Goal: Information Seeking & Learning: Learn about a topic

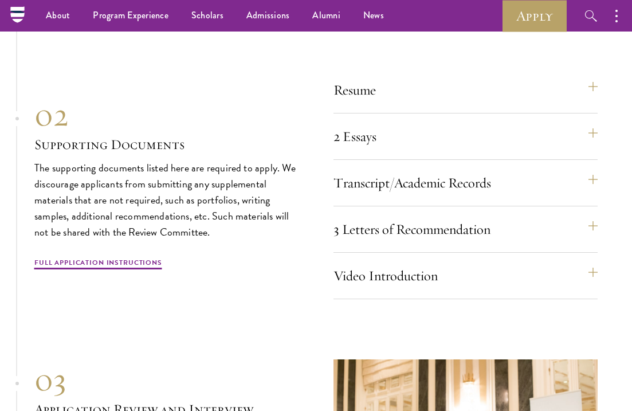
scroll to position [3652, 0]
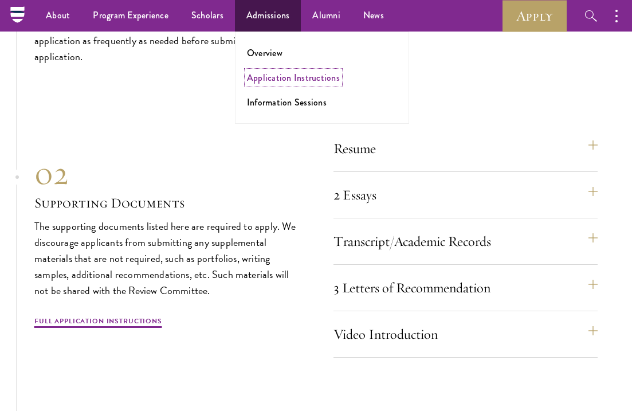
click at [266, 75] on link "Application Instructions" at bounding box center [293, 77] width 93 height 13
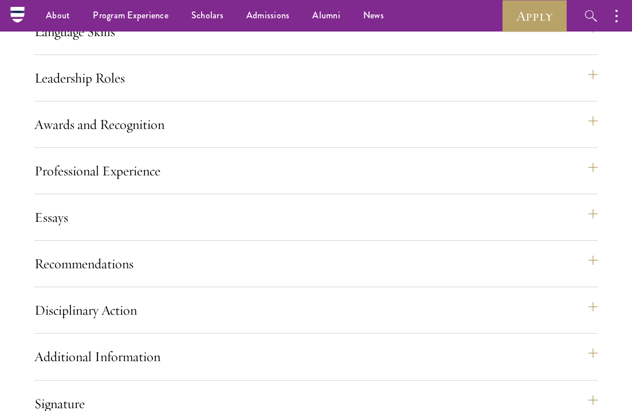
scroll to position [932, 0]
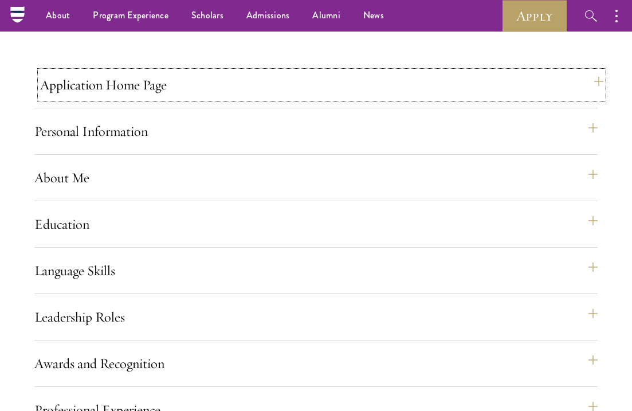
click at [220, 98] on button "Application Home Page" at bounding box center [321, 84] width 563 height 27
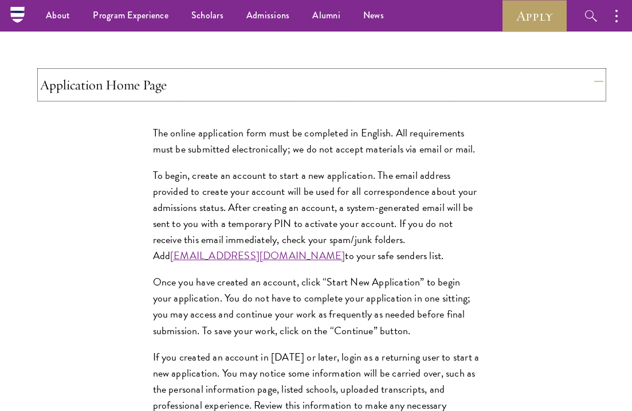
click at [220, 98] on button "Application Home Page" at bounding box center [321, 84] width 563 height 27
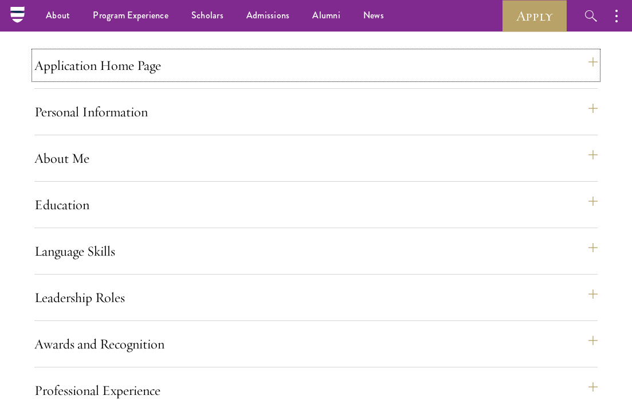
scroll to position [931, 0]
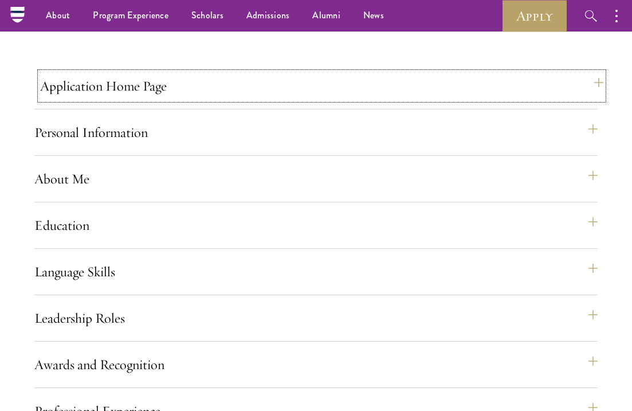
click at [155, 100] on button "Application Home Page" at bounding box center [321, 85] width 563 height 27
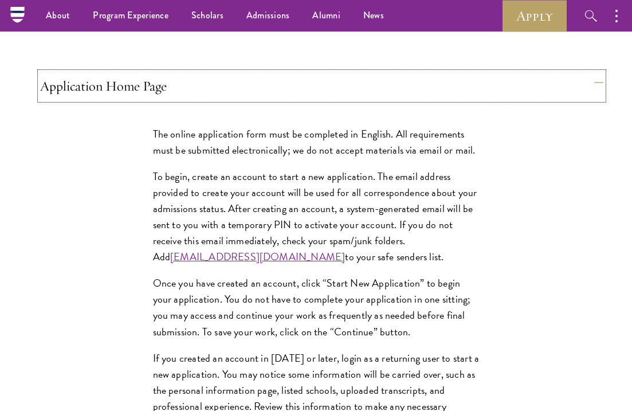
click at [155, 100] on button "Application Home Page" at bounding box center [321, 85] width 563 height 27
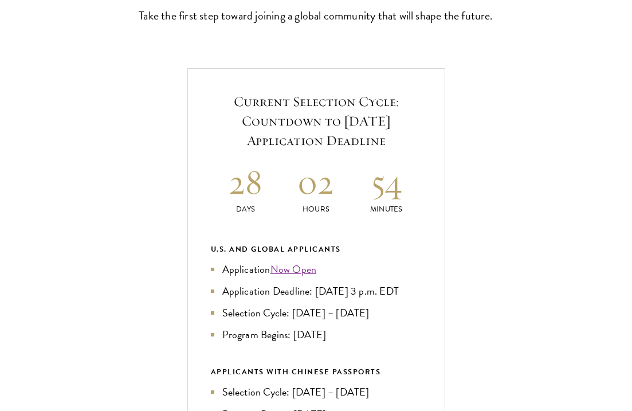
scroll to position [405, 0]
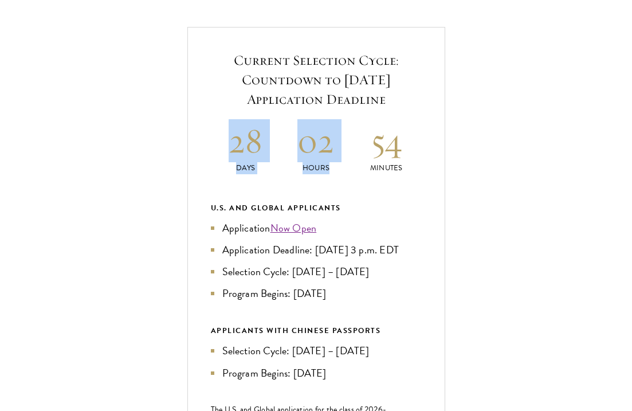
drag, startPoint x: 230, startPoint y: 162, endPoint x: 397, endPoint y: 171, distance: 168.0
click at [397, 171] on div "28 Days 02 Hours 54 Minutes" at bounding box center [316, 146] width 211 height 55
click at [377, 162] on h2 "54" at bounding box center [386, 140] width 70 height 43
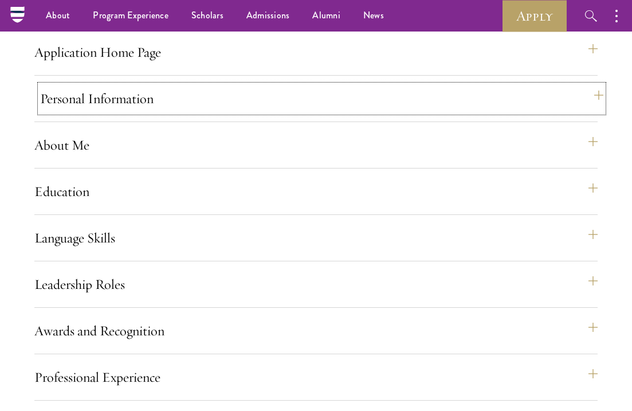
click at [108, 112] on button "Personal Information" at bounding box center [321, 98] width 563 height 27
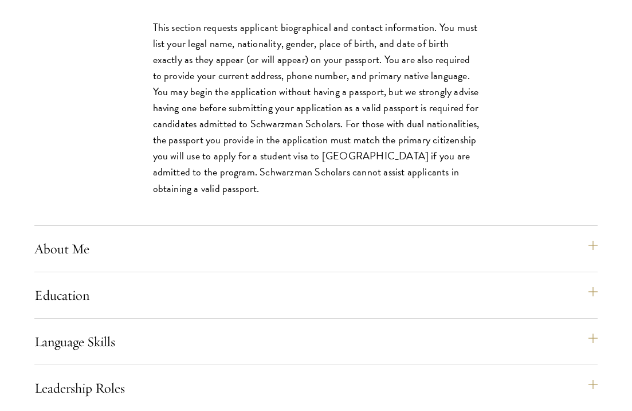
scroll to position [1103, 0]
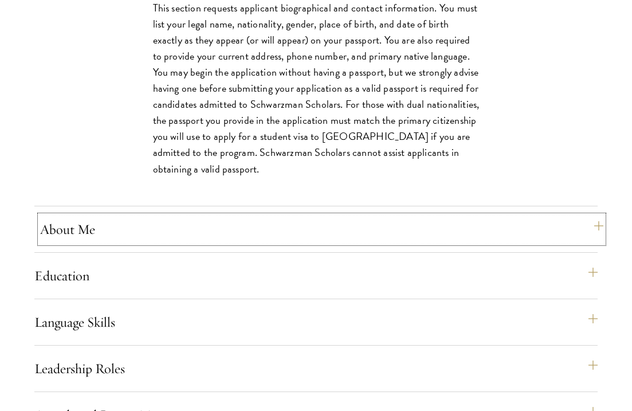
click at [92, 243] on button "About Me" at bounding box center [321, 228] width 563 height 27
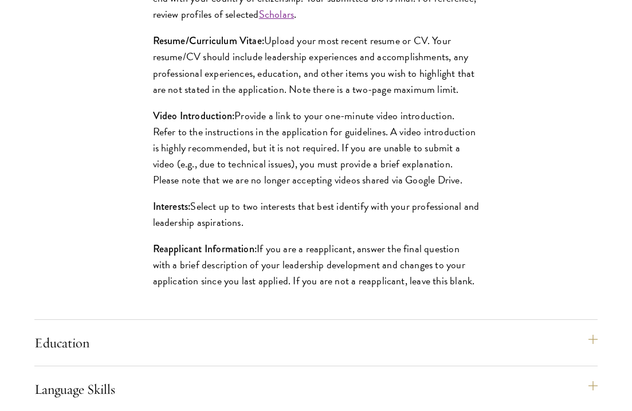
scroll to position [1244, 0]
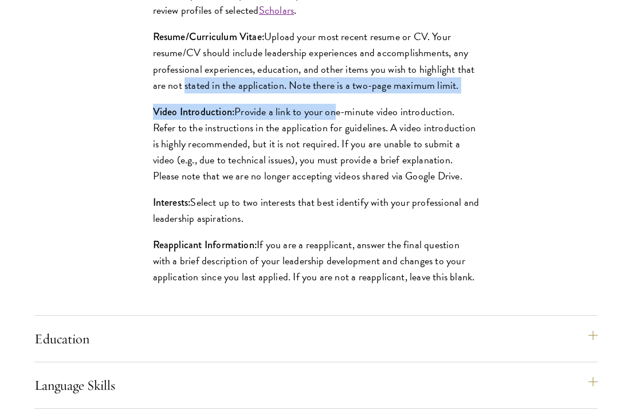
drag, startPoint x: 182, startPoint y: 127, endPoint x: 328, endPoint y: 149, distance: 147.7
click at [328, 149] on div "Biographical Profile: Provide a biographical profile of up to 100 words summari…" at bounding box center [316, 101] width 395 height 425
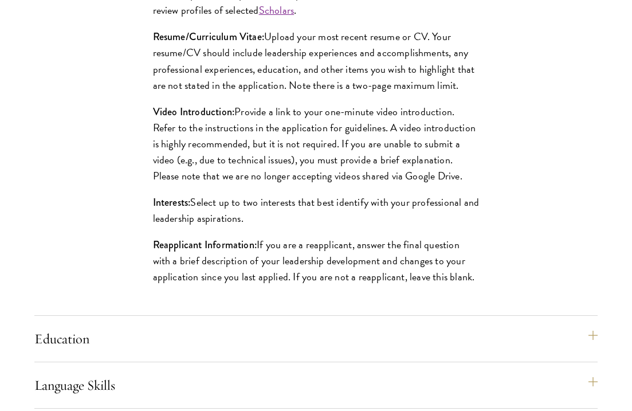
click at [265, 177] on p "Video Introduction: Provide a link to your one-minute video introduction. Refer…" at bounding box center [316, 144] width 326 height 80
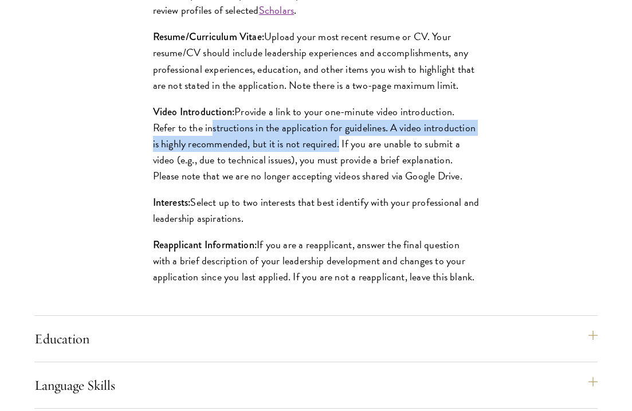
drag, startPoint x: 208, startPoint y: 163, endPoint x: 335, endPoint y: 175, distance: 127.1
click at [337, 175] on p "Video Introduction: Provide a link to your one-minute video introduction. Refer…" at bounding box center [316, 144] width 326 height 80
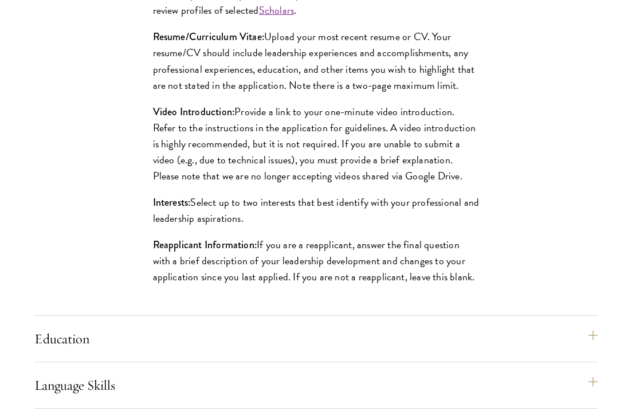
click at [272, 184] on p "Video Introduction: Provide a link to your one-minute video introduction. Refer…" at bounding box center [316, 144] width 326 height 80
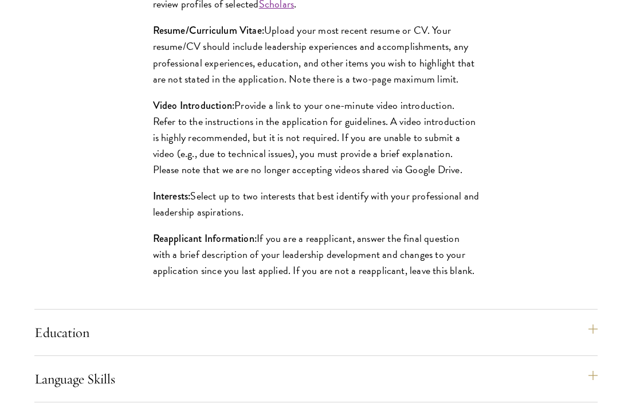
scroll to position [1250, 0]
drag, startPoint x: 213, startPoint y: 207, endPoint x: 301, endPoint y: 205, distance: 88.2
click at [301, 177] on p "Video Introduction: Provide a link to your one-minute video introduction. Refer…" at bounding box center [316, 137] width 326 height 80
click at [309, 177] on p "Video Introduction: Provide a link to your one-minute video introduction. Refer…" at bounding box center [316, 137] width 326 height 80
drag, startPoint x: 276, startPoint y: 206, endPoint x: 326, endPoint y: 204, distance: 50.4
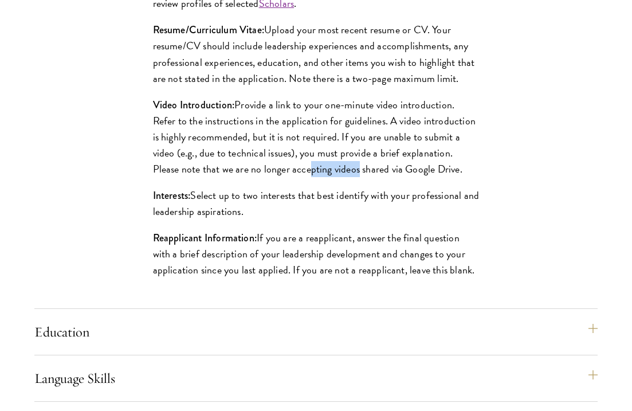
click at [326, 177] on p "Video Introduction: Provide a link to your one-minute video introduction. Refer…" at bounding box center [316, 137] width 326 height 80
drag, startPoint x: 375, startPoint y: 206, endPoint x: 429, endPoint y: 206, distance: 53.8
click at [429, 177] on p "Video Introduction: Provide a link to your one-minute video introduction. Refer…" at bounding box center [316, 137] width 326 height 80
click at [400, 177] on p "Video Introduction: Provide a link to your one-minute video introduction. Refer…" at bounding box center [316, 137] width 326 height 80
drag, startPoint x: 256, startPoint y: 140, endPoint x: 397, endPoint y: 146, distance: 140.4
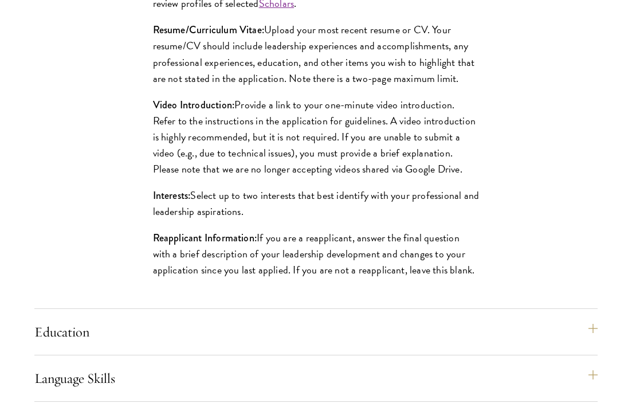
click at [397, 146] on p "Video Introduction: Provide a link to your one-minute video introduction. Refer…" at bounding box center [316, 137] width 326 height 80
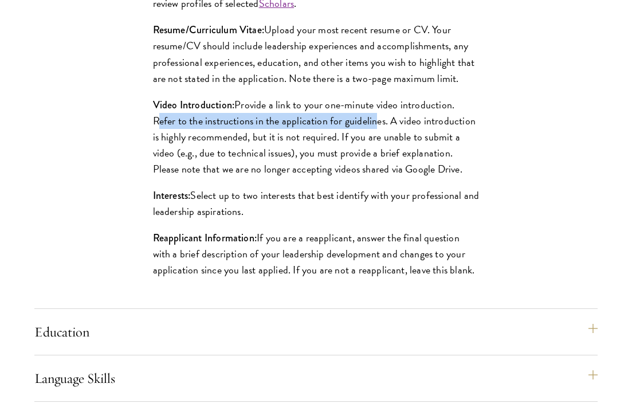
drag, startPoint x: 151, startPoint y: 156, endPoint x: 372, endPoint y: 157, distance: 221.6
click at [372, 157] on div "Biographical Profile: Provide a biographical profile of up to 100 words summari…" at bounding box center [316, 94] width 395 height 425
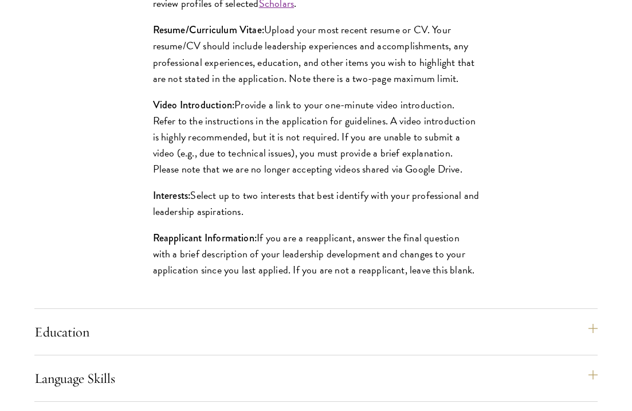
click at [394, 157] on p "Video Introduction: Provide a link to your one-minute video introduction. Refer…" at bounding box center [316, 137] width 326 height 80
drag, startPoint x: 184, startPoint y: 174, endPoint x: 266, endPoint y: 171, distance: 82.5
click at [266, 171] on p "Video Introduction: Provide a link to your one-minute video introduction. Refer…" at bounding box center [316, 137] width 326 height 80
click at [397, 171] on p "Video Introduction: Provide a link to your one-minute video introduction. Refer…" at bounding box center [316, 137] width 326 height 80
click at [385, 161] on p "Video Introduction: Provide a link to your one-minute video introduction. Refer…" at bounding box center [316, 137] width 326 height 80
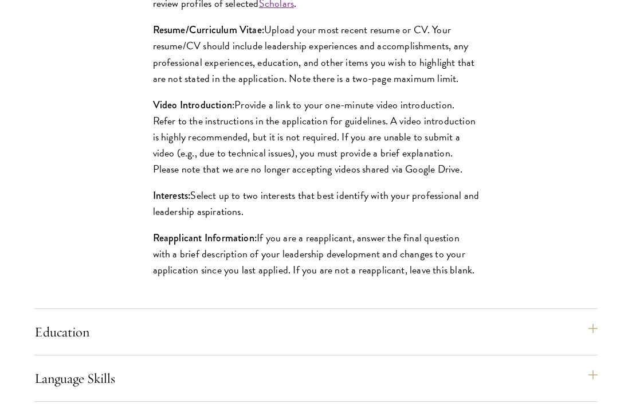
drag, startPoint x: 283, startPoint y: 172, endPoint x: 254, endPoint y: 172, distance: 29.2
click at [283, 172] on p "Video Introduction: Provide a link to your one-minute video introduction. Refer…" at bounding box center [316, 137] width 326 height 80
drag, startPoint x: 247, startPoint y: 172, endPoint x: 348, endPoint y: 173, distance: 100.8
click at [348, 173] on p "Video Introduction: Provide a link to your one-minute video introduction. Refer…" at bounding box center [316, 137] width 326 height 80
click at [392, 177] on p "Video Introduction: Provide a link to your one-minute video introduction. Refer…" at bounding box center [316, 137] width 326 height 80
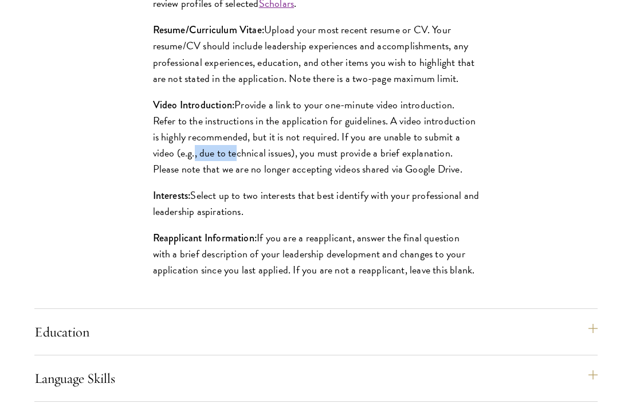
drag, startPoint x: 190, startPoint y: 184, endPoint x: 230, endPoint y: 186, distance: 39.5
click at [230, 177] on p "Video Introduction: Provide a link to your one-minute video introduction. Refer…" at bounding box center [316, 137] width 326 height 80
click at [277, 177] on p "Video Introduction: Provide a link to your one-minute video introduction. Refer…" at bounding box center [316, 137] width 326 height 80
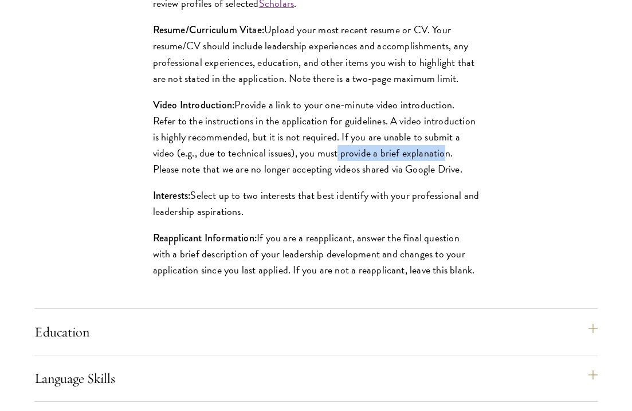
drag, startPoint x: 333, startPoint y: 186, endPoint x: 439, endPoint y: 189, distance: 106.0
click at [439, 177] on p "Video Introduction: Provide a link to your one-minute video introduction. Refer…" at bounding box center [316, 137] width 326 height 80
drag, startPoint x: 439, startPoint y: 189, endPoint x: 432, endPoint y: 188, distance: 7.5
click at [439, 177] on p "Video Introduction: Provide a link to your one-minute video introduction. Refer…" at bounding box center [316, 137] width 326 height 80
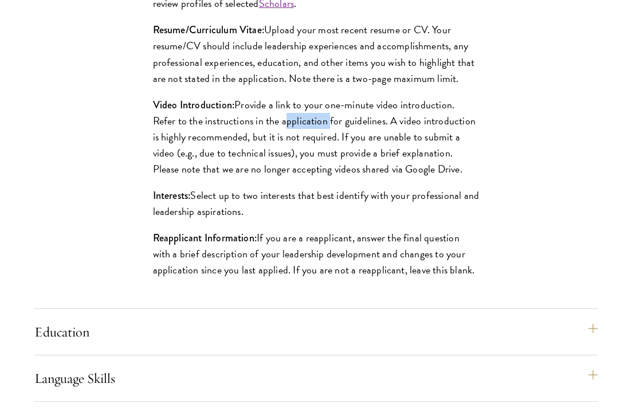
drag, startPoint x: 282, startPoint y: 157, endPoint x: 325, endPoint y: 157, distance: 42.9
click at [325, 157] on p "Video Introduction: Provide a link to your one-minute video introduction. Refer…" at bounding box center [316, 137] width 326 height 80
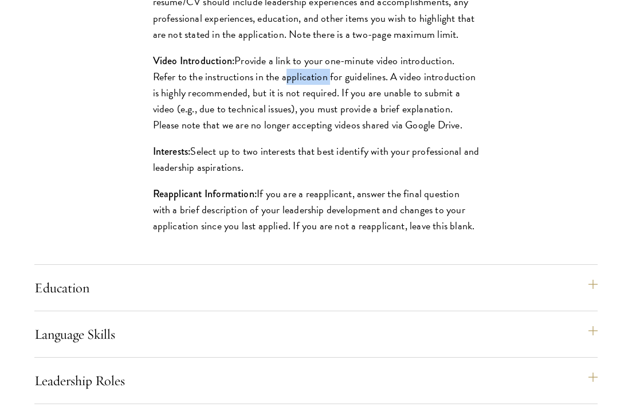
scroll to position [1306, 0]
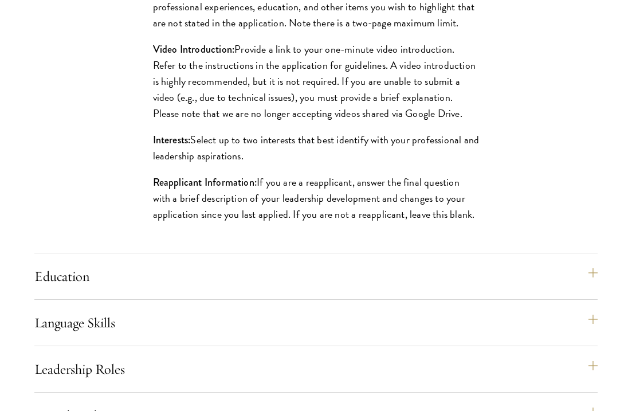
click at [157, 294] on div "Application Home Page The online application form must be completed in English.…" at bounding box center [315, 276] width 563 height 1159
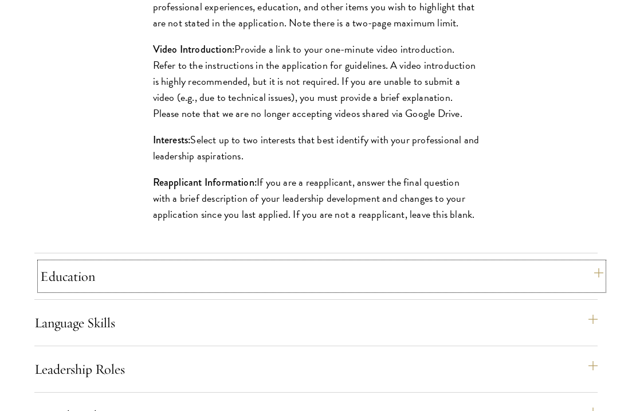
click at [158, 290] on button "Education" at bounding box center [321, 275] width 563 height 27
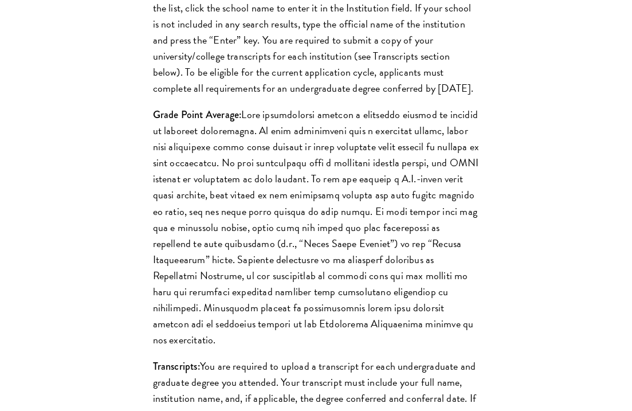
scroll to position [1371, 0]
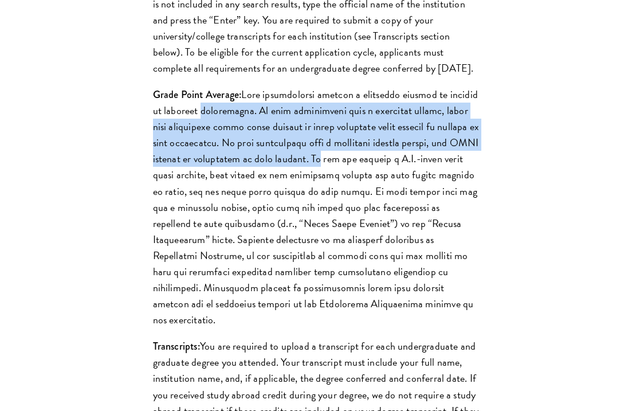
drag, startPoint x: 240, startPoint y: 156, endPoint x: 349, endPoint y: 217, distance: 124.8
click at [349, 217] on p "Grade Point Average:" at bounding box center [316, 206] width 326 height 241
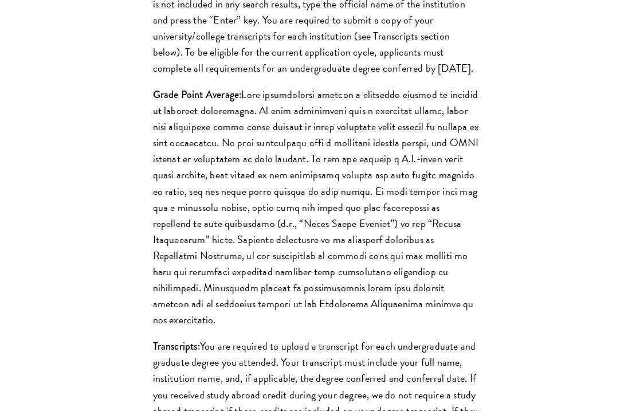
drag, startPoint x: 319, startPoint y: 243, endPoint x: 315, endPoint y: 232, distance: 11.8
click at [319, 243] on p "Grade Point Average:" at bounding box center [316, 206] width 326 height 241
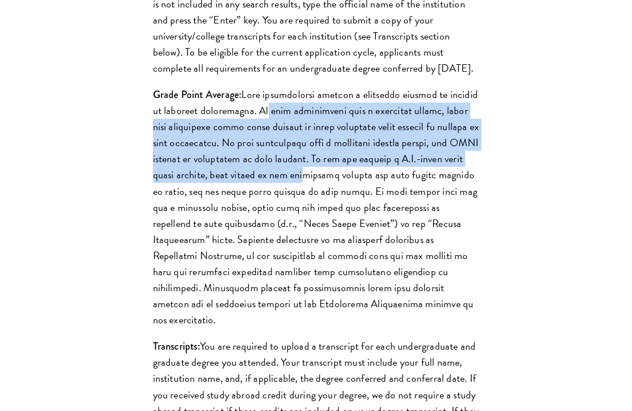
drag, startPoint x: 306, startPoint y: 162, endPoint x: 320, endPoint y: 226, distance: 65.1
click at [320, 226] on p "Grade Point Average:" at bounding box center [316, 206] width 326 height 241
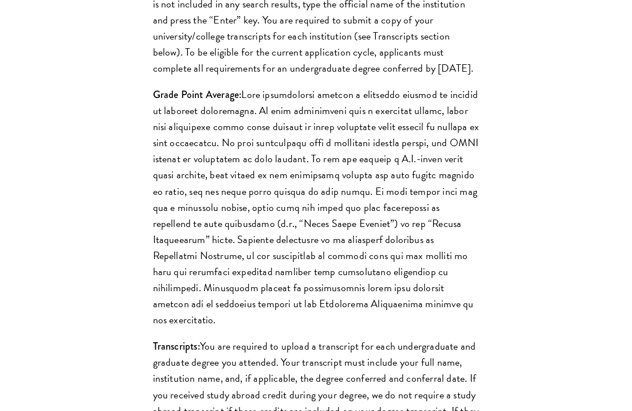
click at [240, 156] on p "Grade Point Average:" at bounding box center [316, 206] width 326 height 241
drag, startPoint x: 188, startPoint y: 141, endPoint x: 240, endPoint y: 145, distance: 52.8
click at [240, 145] on p "Grade Point Average:" at bounding box center [316, 206] width 326 height 241
click at [273, 153] on p "Grade Point Average:" at bounding box center [316, 206] width 326 height 241
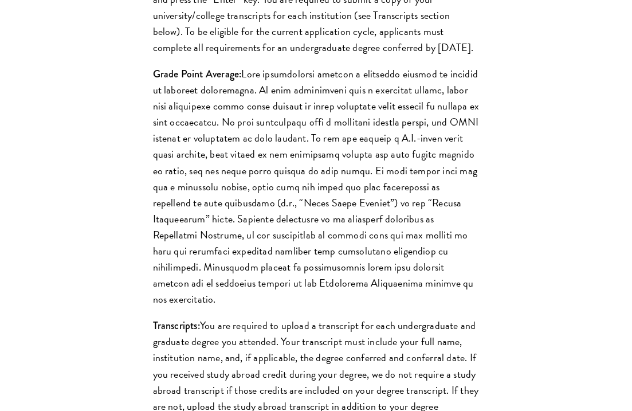
scroll to position [1394, 0]
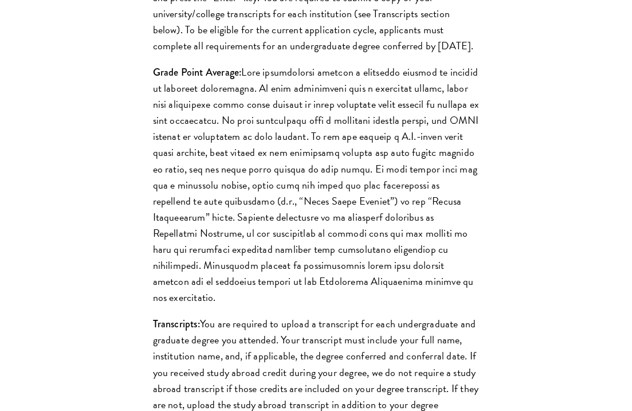
drag, startPoint x: 263, startPoint y: 123, endPoint x: 325, endPoint y: 122, distance: 62.4
click at [325, 122] on p "Grade Point Average:" at bounding box center [316, 184] width 326 height 241
drag, startPoint x: 289, startPoint y: 123, endPoint x: 322, endPoint y: 122, distance: 32.7
click at [321, 122] on p "Grade Point Average:" at bounding box center [316, 184] width 326 height 241
click at [409, 126] on p "Grade Point Average:" at bounding box center [316, 184] width 326 height 241
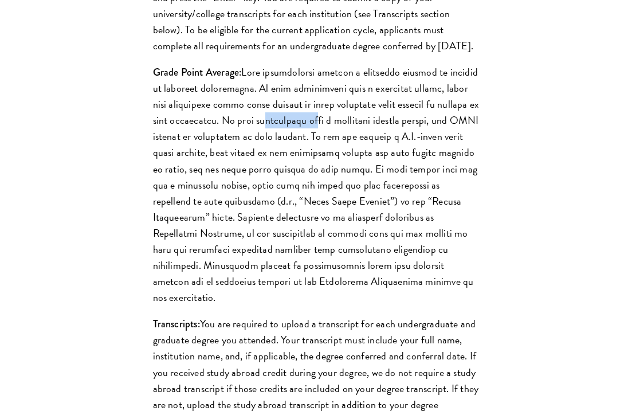
drag, startPoint x: 329, startPoint y: 166, endPoint x: 306, endPoint y: 221, distance: 59.3
click at [340, 167] on p "Grade Point Average:" at bounding box center [316, 184] width 326 height 241
click at [297, 234] on p "Grade Point Average:" at bounding box center [316, 184] width 326 height 241
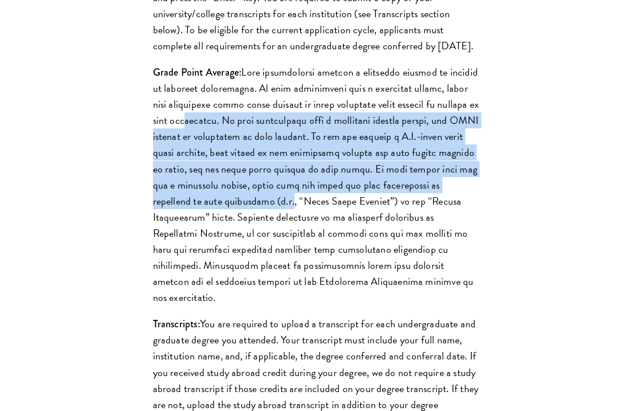
drag, startPoint x: 226, startPoint y: 169, endPoint x: 286, endPoint y: 246, distance: 97.4
click at [282, 250] on p "Grade Point Average:" at bounding box center [316, 184] width 326 height 241
click at [323, 231] on p "Grade Point Average:" at bounding box center [316, 184] width 326 height 241
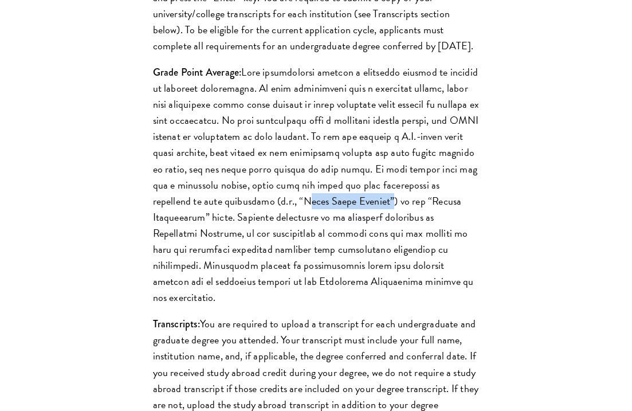
drag, startPoint x: 295, startPoint y: 252, endPoint x: 377, endPoint y: 253, distance: 81.9
click at [377, 253] on p "Grade Point Average:" at bounding box center [316, 184] width 326 height 241
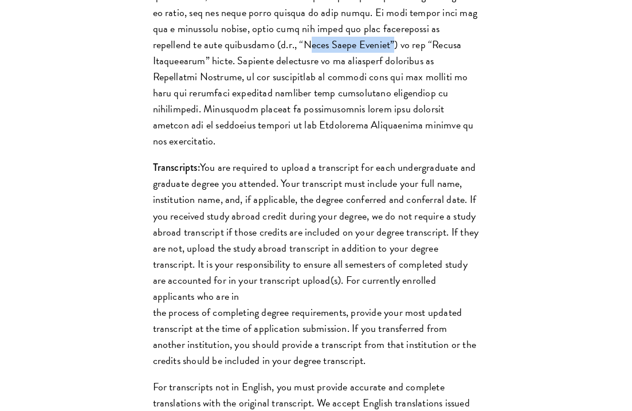
scroll to position [1550, 0]
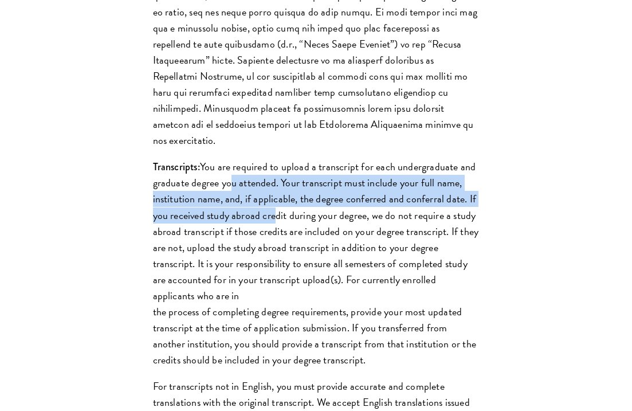
drag, startPoint x: 231, startPoint y: 214, endPoint x: 268, endPoint y: 244, distance: 47.9
click at [268, 244] on p "Transcripts: You are required to upload a transcript for each undergraduate and…" at bounding box center [316, 263] width 326 height 209
click at [211, 231] on p "Transcripts: You are required to upload a transcript for each undergraduate and…" at bounding box center [316, 263] width 326 height 209
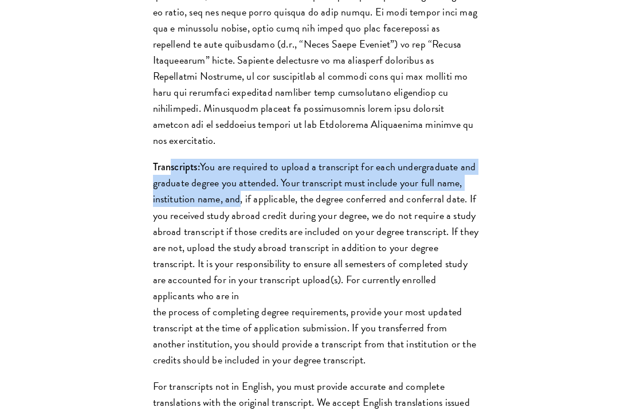
drag, startPoint x: 176, startPoint y: 207, endPoint x: 235, endPoint y: 239, distance: 66.6
click at [235, 239] on p "Transcripts: You are required to upload a transcript for each undergraduate and…" at bounding box center [316, 263] width 326 height 209
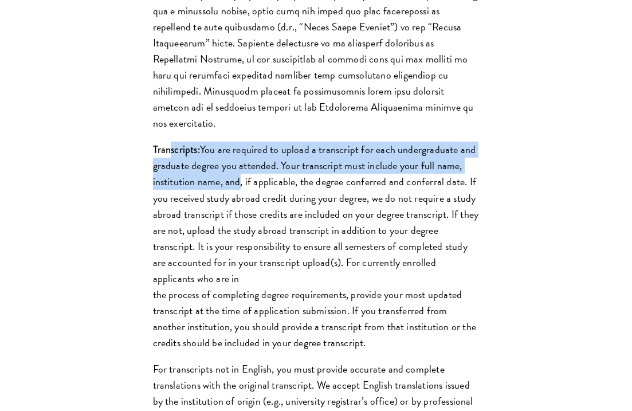
scroll to position [1576, 0]
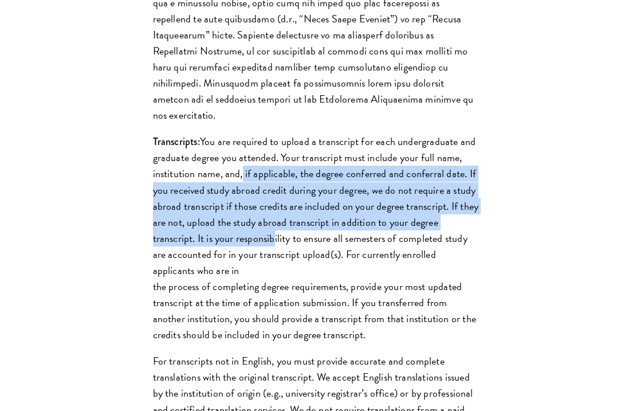
drag, startPoint x: 238, startPoint y: 206, endPoint x: 270, endPoint y: 277, distance: 77.6
click at [271, 277] on p "Transcripts: You are required to upload a transcript for each undergraduate and…" at bounding box center [316, 237] width 326 height 209
click at [267, 275] on p "Transcripts: You are required to upload a transcript for each undergraduate and…" at bounding box center [316, 237] width 326 height 209
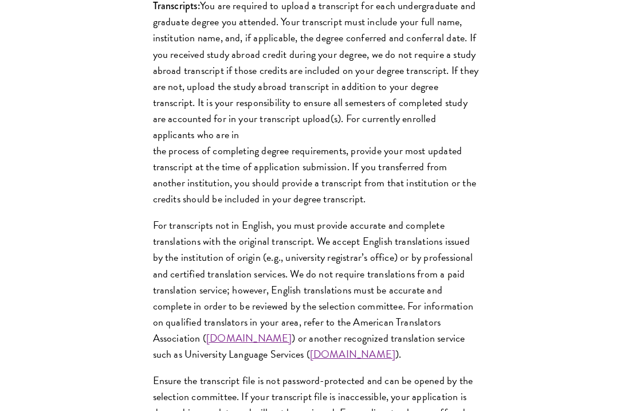
scroll to position [1723, 0]
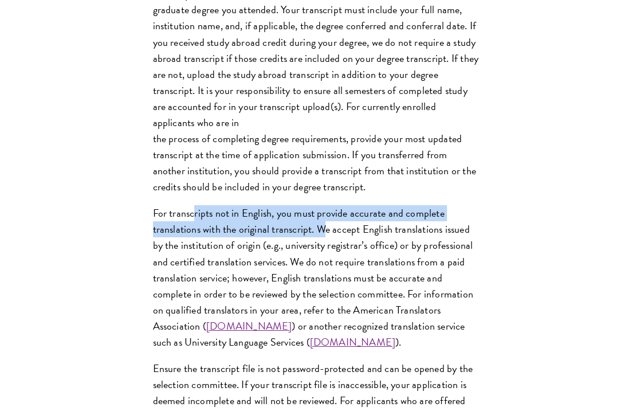
drag, startPoint x: 195, startPoint y: 250, endPoint x: 325, endPoint y: 270, distance: 131.5
click at [326, 270] on p "For transcripts not in English, you must provide accurate and complete translat…" at bounding box center [316, 277] width 326 height 145
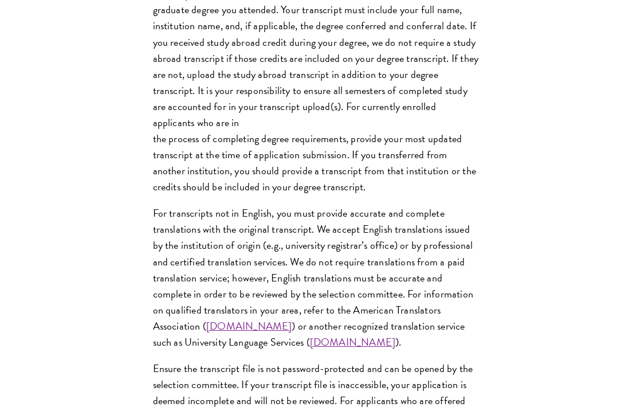
click at [287, 304] on p "For transcripts not in English, you must provide accurate and complete translat…" at bounding box center [316, 277] width 326 height 145
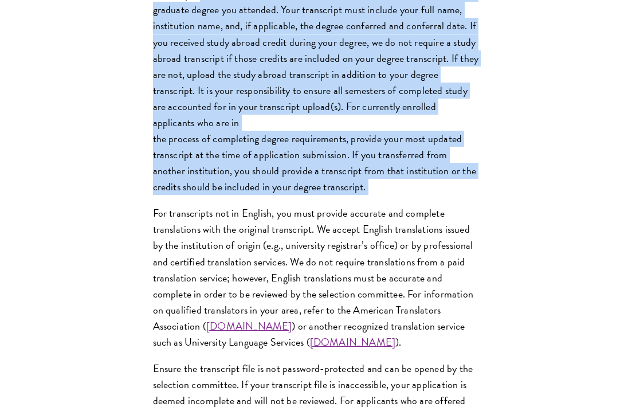
drag, startPoint x: 215, startPoint y: 156, endPoint x: 319, endPoint y: 235, distance: 130.4
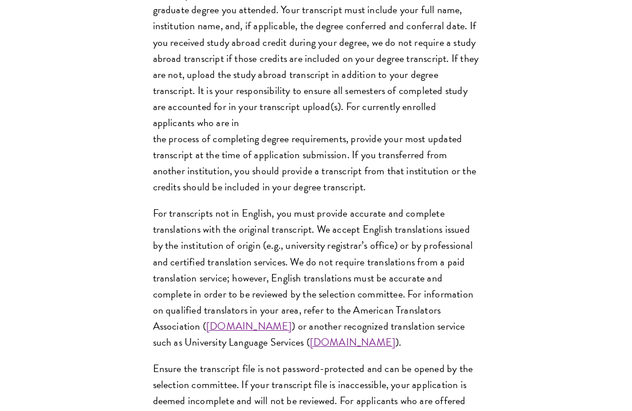
click at [309, 265] on p "For transcripts not in English, you must provide accurate and complete translat…" at bounding box center [316, 277] width 326 height 145
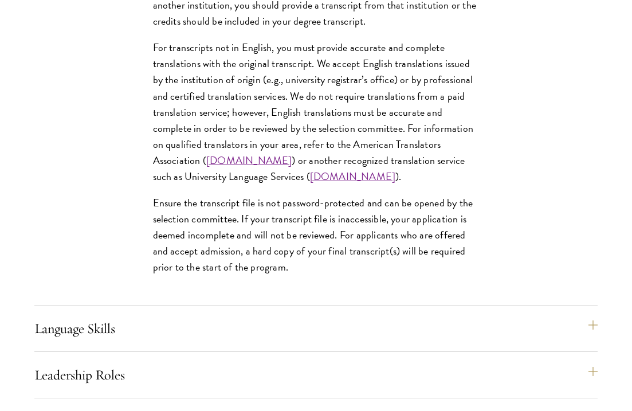
scroll to position [1960, 0]
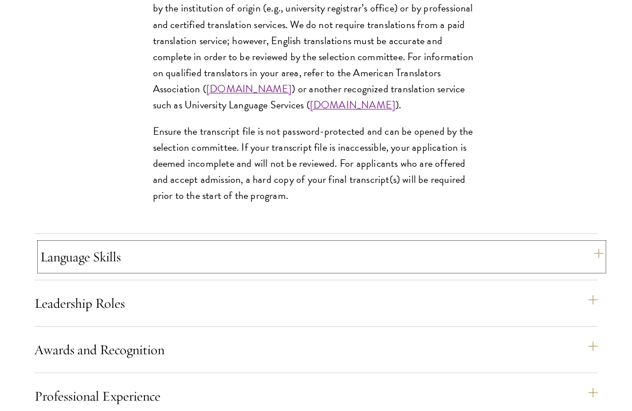
click at [205, 270] on button "Language Skills" at bounding box center [321, 256] width 563 height 27
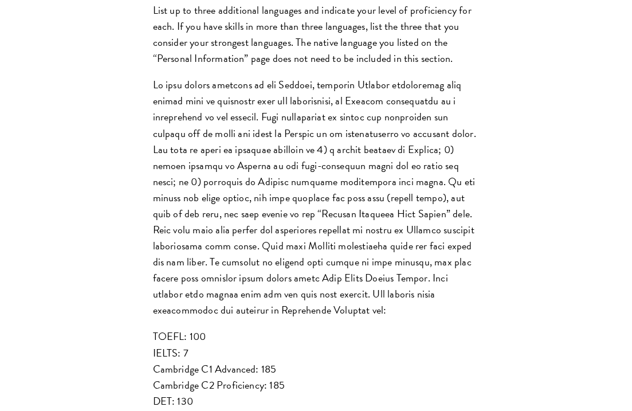
scroll to position [1247, 0]
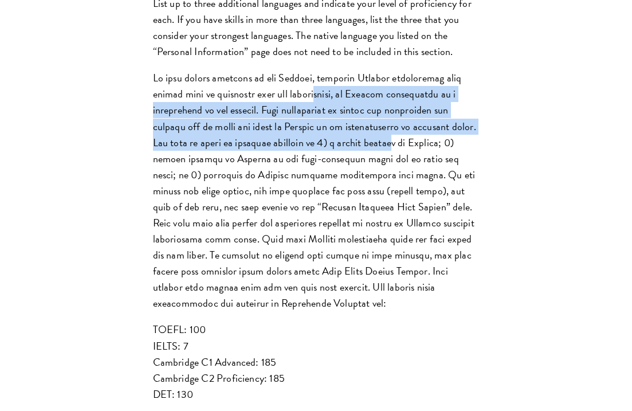
drag, startPoint x: 290, startPoint y: 125, endPoint x: 341, endPoint y: 183, distance: 77.1
click at [341, 183] on p at bounding box center [316, 190] width 326 height 241
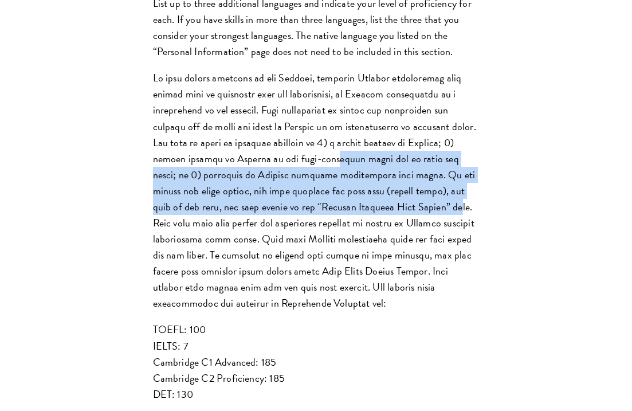
drag, startPoint x: 252, startPoint y: 192, endPoint x: 307, endPoint y: 235, distance: 69.9
click at [307, 242] on p at bounding box center [316, 190] width 326 height 241
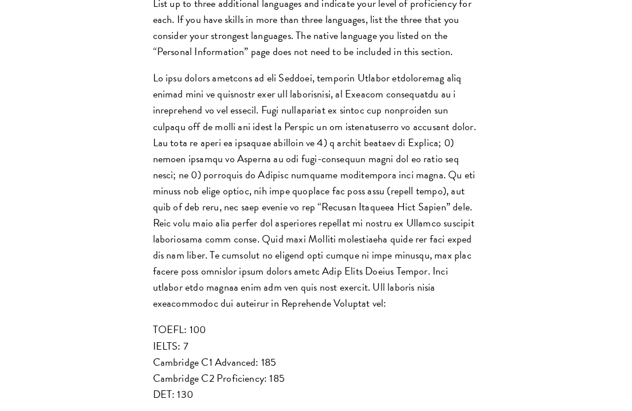
click at [307, 159] on p at bounding box center [316, 190] width 326 height 241
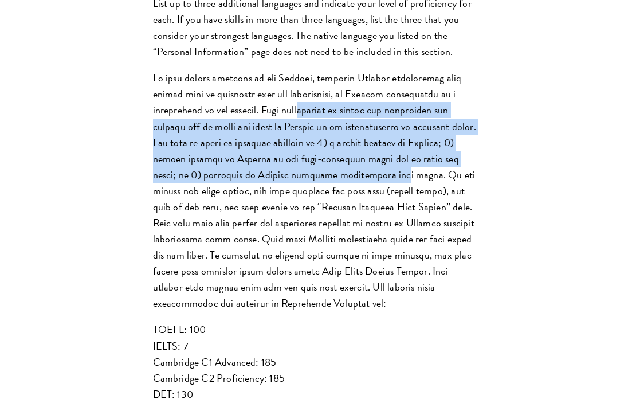
drag, startPoint x: 271, startPoint y: 190, endPoint x: 282, endPoint y: 211, distance: 24.1
click at [282, 211] on p at bounding box center [316, 190] width 326 height 241
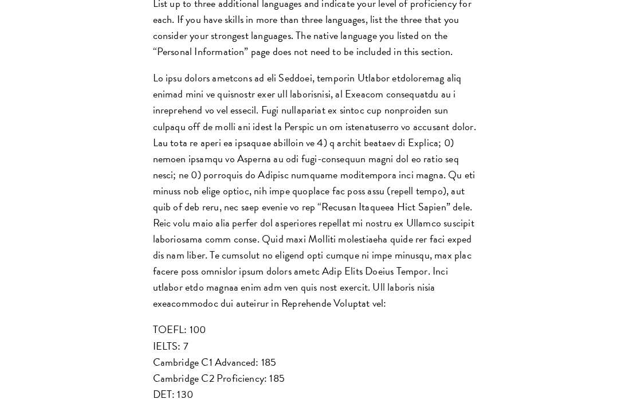
click at [248, 222] on p at bounding box center [316, 190] width 326 height 241
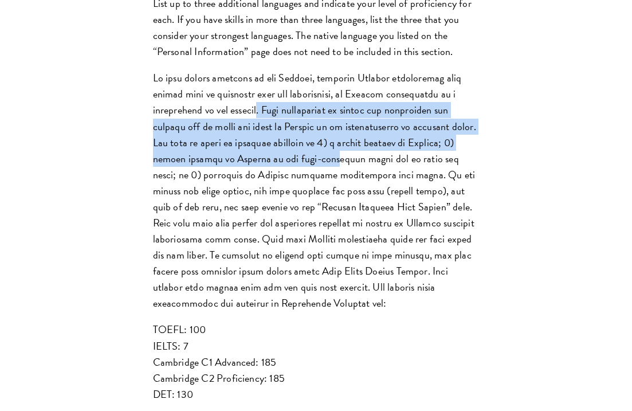
drag, startPoint x: 212, startPoint y: 138, endPoint x: 254, endPoint y: 199, distance: 73.8
click at [254, 199] on p at bounding box center [316, 190] width 326 height 241
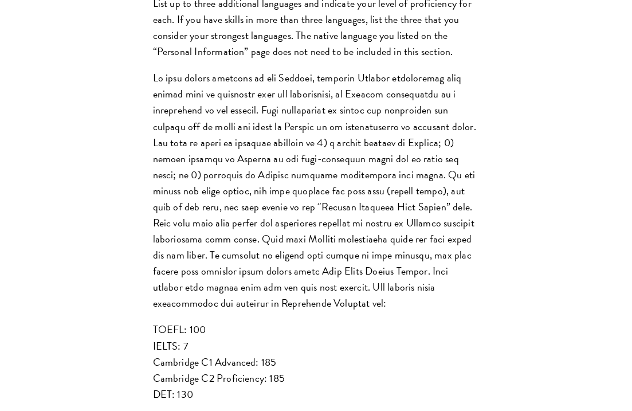
click at [274, 250] on p at bounding box center [316, 190] width 326 height 241
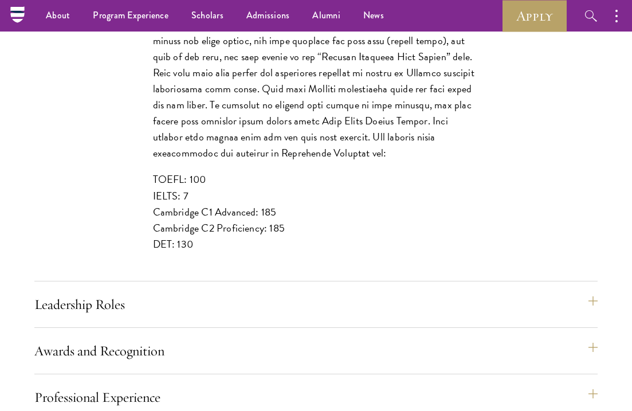
scroll to position [1352, 0]
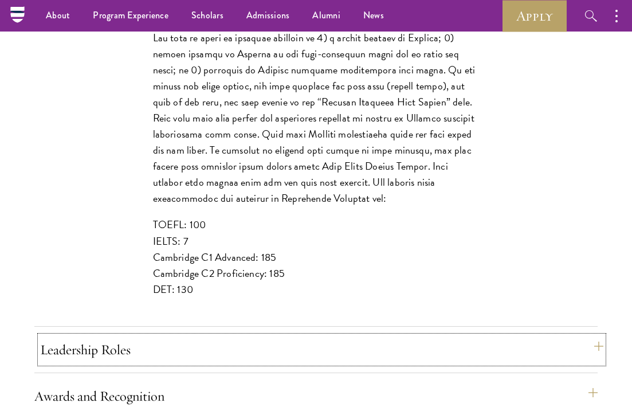
click at [110, 363] on button "Leadership Roles" at bounding box center [321, 349] width 563 height 27
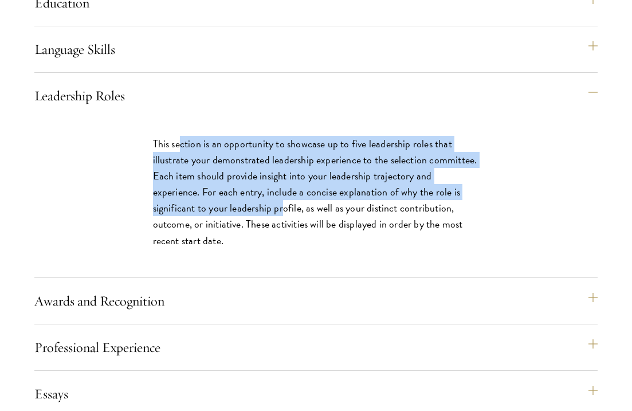
drag, startPoint x: 188, startPoint y: 200, endPoint x: 227, endPoint y: 244, distance: 58.8
click at [227, 244] on p "This section is an opportunity to showcase up to five leadership roles that ill…" at bounding box center [316, 192] width 326 height 113
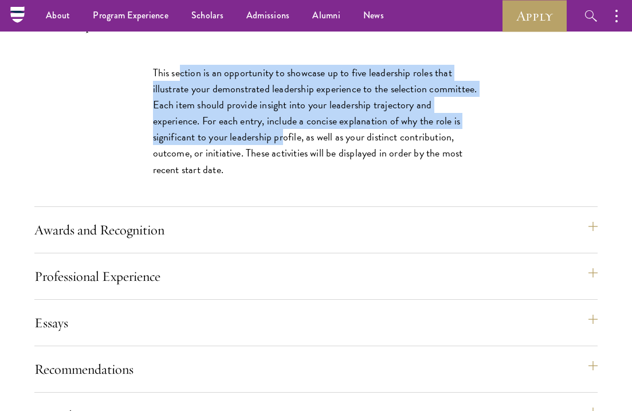
scroll to position [1224, 0]
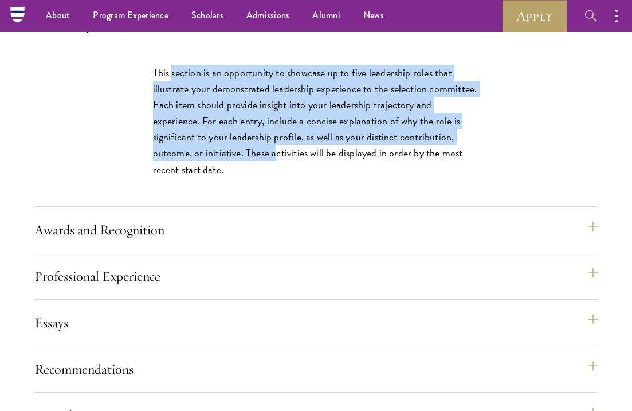
drag, startPoint x: 171, startPoint y: 104, endPoint x: 223, endPoint y: 187, distance: 97.7
click at [223, 177] on p "This section is an opportunity to showcase up to five leadership roles that ill…" at bounding box center [316, 121] width 326 height 113
click at [201, 162] on p "This section is an opportunity to showcase up to five leadership roles that ill…" at bounding box center [316, 121] width 326 height 113
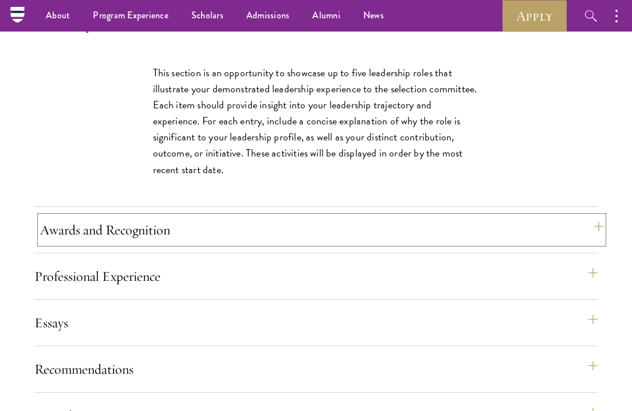
click at [132, 243] on button "Awards and Recognition" at bounding box center [321, 229] width 563 height 27
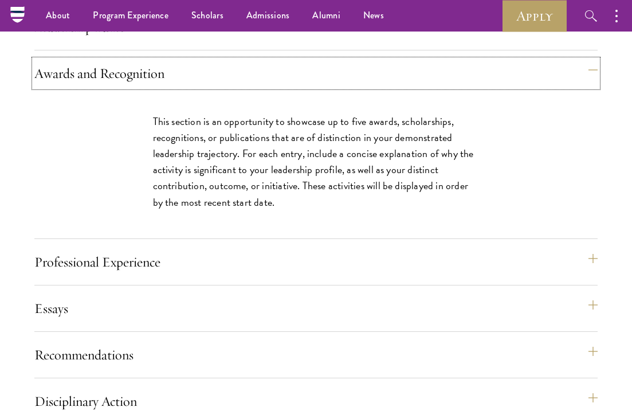
scroll to position [1222, 0]
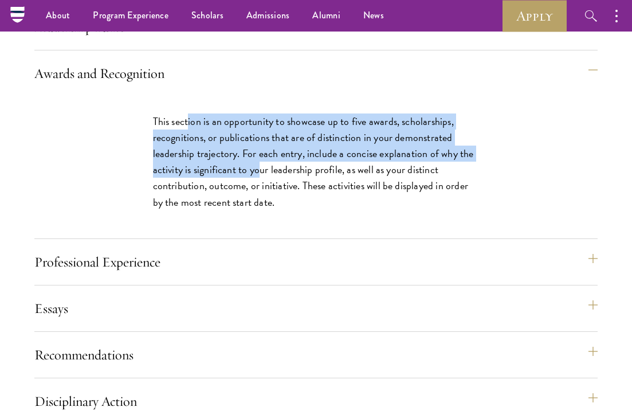
drag, startPoint x: 211, startPoint y: 169, endPoint x: 261, endPoint y: 198, distance: 57.5
click at [261, 198] on p "This section is an opportunity to showcase up to five awards, scholarships, rec…" at bounding box center [316, 161] width 326 height 96
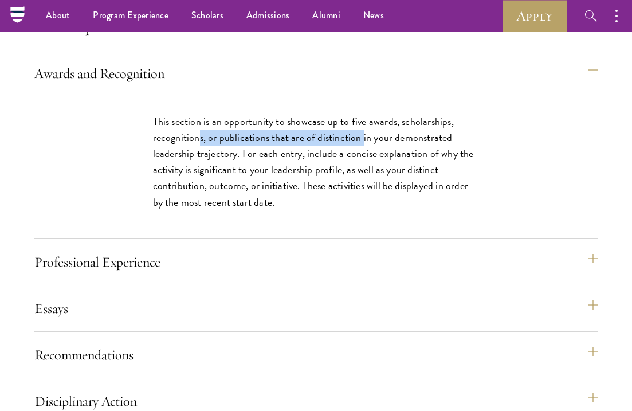
drag, startPoint x: 234, startPoint y: 168, endPoint x: 362, endPoint y: 173, distance: 127.8
click at [362, 173] on p "This section is an opportunity to showcase up to five awards, scholarships, rec…" at bounding box center [316, 161] width 326 height 96
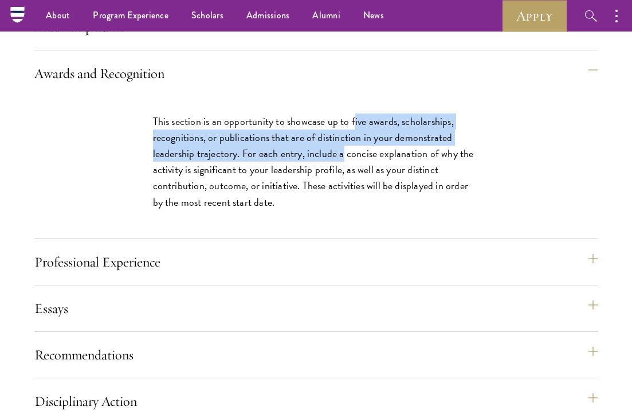
drag, startPoint x: 354, startPoint y: 158, endPoint x: 342, endPoint y: 186, distance: 30.5
click at [344, 187] on p "This section is an opportunity to showcase up to five awards, scholarships, rec…" at bounding box center [316, 161] width 326 height 96
drag, startPoint x: 238, startPoint y: 194, endPoint x: 231, endPoint y: 196, distance: 6.9
click at [238, 194] on p "This section is an opportunity to showcase up to five awards, scholarships, rec…" at bounding box center [316, 161] width 326 height 96
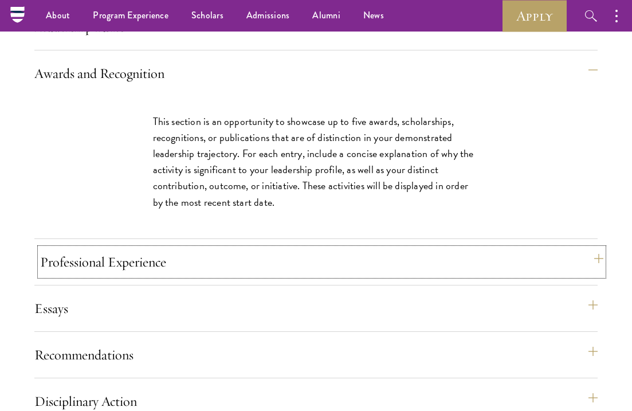
click at [144, 275] on button "Professional Experience" at bounding box center [321, 261] width 563 height 27
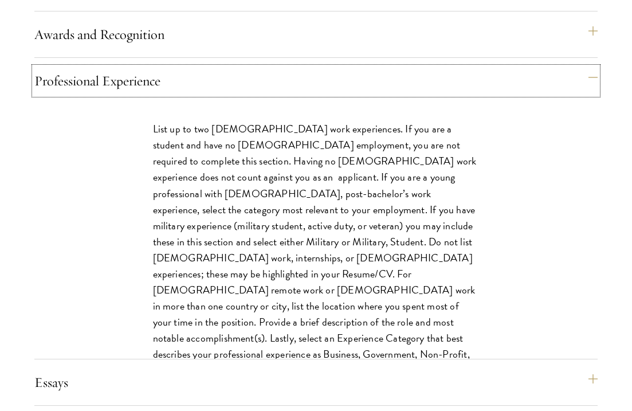
scroll to position [1264, 0]
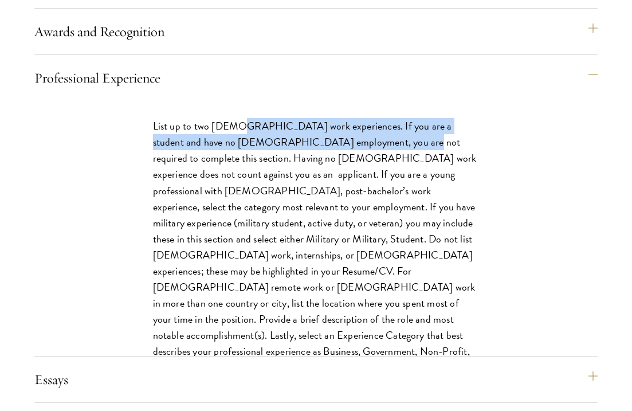
drag, startPoint x: 230, startPoint y: 168, endPoint x: 333, endPoint y: 181, distance: 104.4
click at [334, 180] on p "List up to two [DEMOGRAPHIC_DATA] work experiences. If you are a student and ha…" at bounding box center [316, 246] width 326 height 257
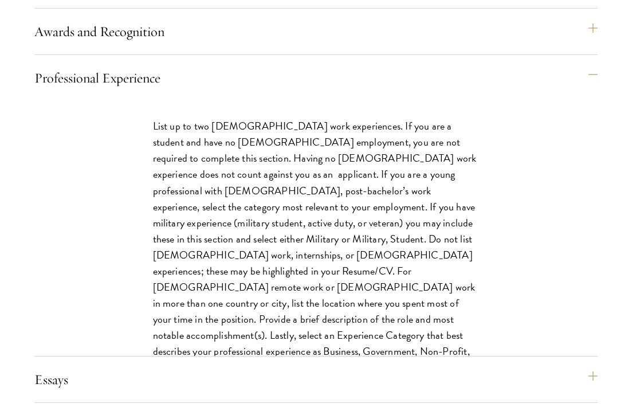
click at [294, 213] on p "List up to two [DEMOGRAPHIC_DATA] work experiences. If you are a student and ha…" at bounding box center [316, 246] width 326 height 257
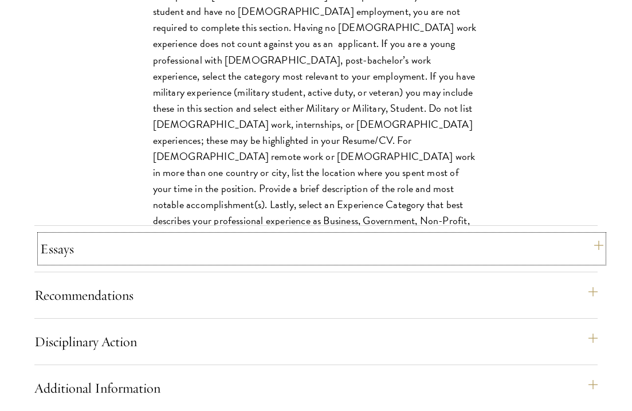
click at [179, 262] on button "Essays" at bounding box center [321, 248] width 563 height 27
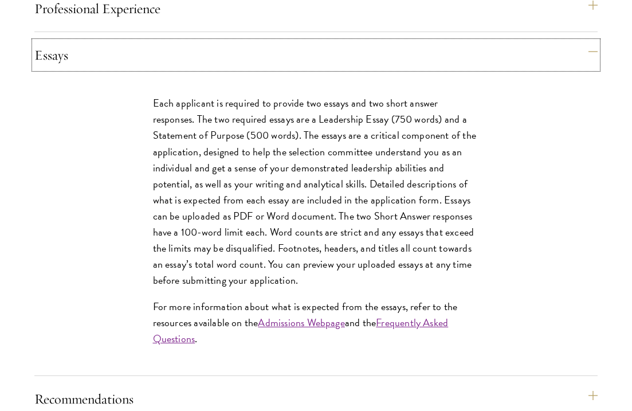
scroll to position [1412, 0]
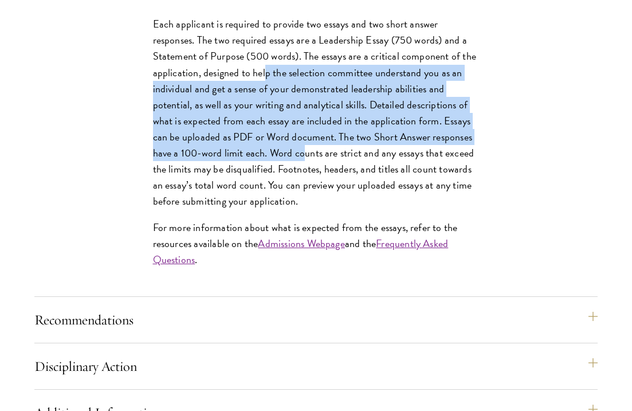
drag, startPoint x: 289, startPoint y: 156, endPoint x: 306, endPoint y: 186, distance: 34.1
click at [306, 186] on p "Each applicant is required to provide two essays and two short answer responses…" at bounding box center [316, 112] width 326 height 193
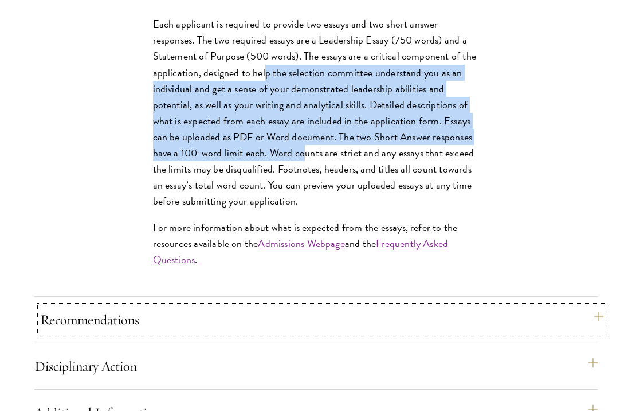
click at [201, 333] on button "Recommendations" at bounding box center [321, 319] width 563 height 27
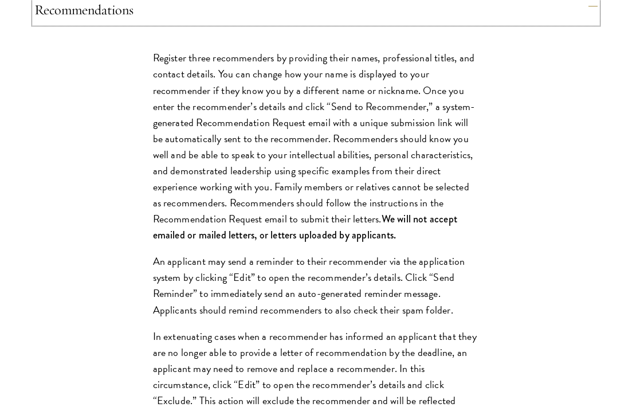
scroll to position [1435, 0]
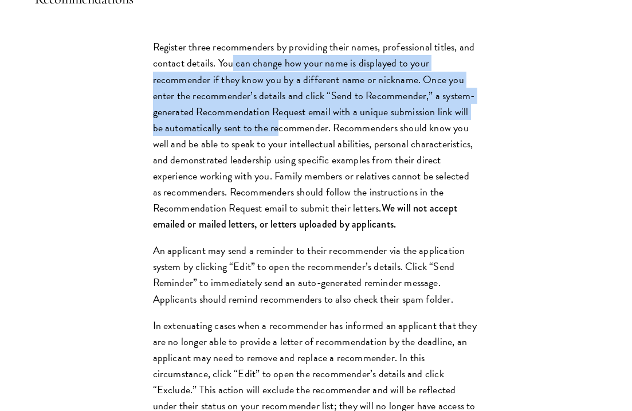
drag, startPoint x: 231, startPoint y: 100, endPoint x: 267, endPoint y: 165, distance: 74.6
click at [267, 165] on p "Register three recommenders by providing their names, professional titles, and …" at bounding box center [316, 135] width 326 height 193
click at [265, 162] on p "Register three recommenders by providing their names, professional titles, and …" at bounding box center [316, 135] width 326 height 193
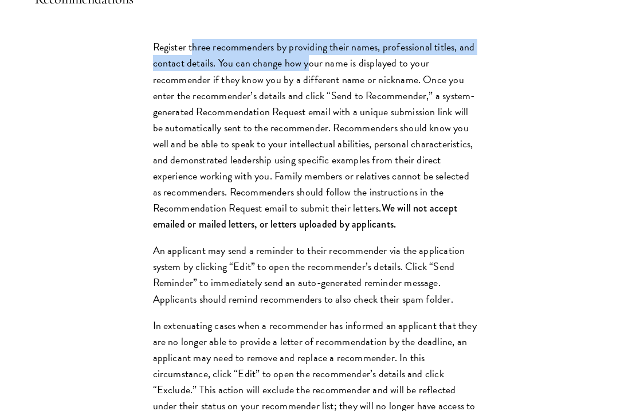
drag, startPoint x: 192, startPoint y: 81, endPoint x: 309, endPoint y: 105, distance: 119.8
click at [309, 105] on p "Register three recommenders by providing their names, professional titles, and …" at bounding box center [316, 135] width 326 height 193
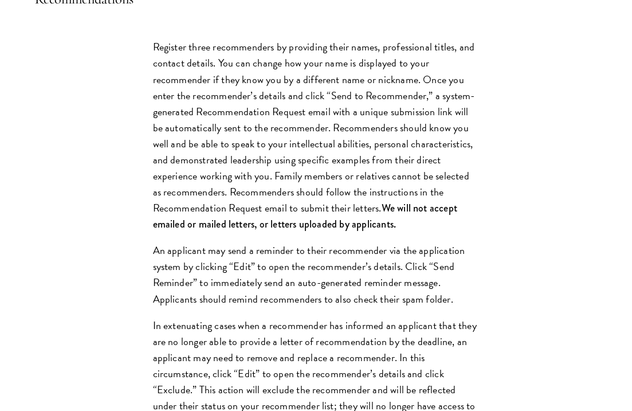
drag, startPoint x: 281, startPoint y: 123, endPoint x: 171, endPoint y: 80, distance: 118.0
click at [281, 123] on p "Register three recommenders by providing their names, professional titles, and …" at bounding box center [316, 135] width 326 height 193
drag, startPoint x: 151, startPoint y: 84, endPoint x: 277, endPoint y: 87, distance: 126.0
click at [277, 87] on div "Register three recommenders by providing their names, professional titles, and …" at bounding box center [316, 371] width 395 height 698
click at [277, 87] on p "Register three recommenders by providing their names, professional titles, and …" at bounding box center [316, 135] width 326 height 193
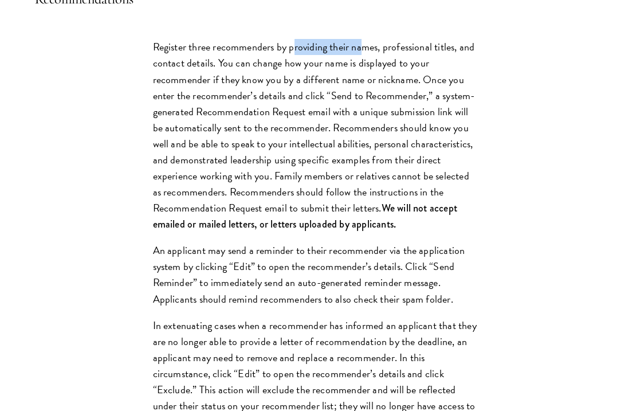
drag, startPoint x: 293, startPoint y: 81, endPoint x: 362, endPoint y: 81, distance: 68.7
click at [362, 81] on p "Register three recommenders by providing their names, professional titles, and …" at bounding box center [316, 135] width 326 height 193
click at [396, 85] on p "Register three recommenders by providing their names, professional titles, and …" at bounding box center [316, 135] width 326 height 193
drag, startPoint x: 390, startPoint y: 85, endPoint x: 439, endPoint y: 88, distance: 48.2
click at [438, 88] on p "Register three recommenders by providing their names, professional titles, and …" at bounding box center [316, 135] width 326 height 193
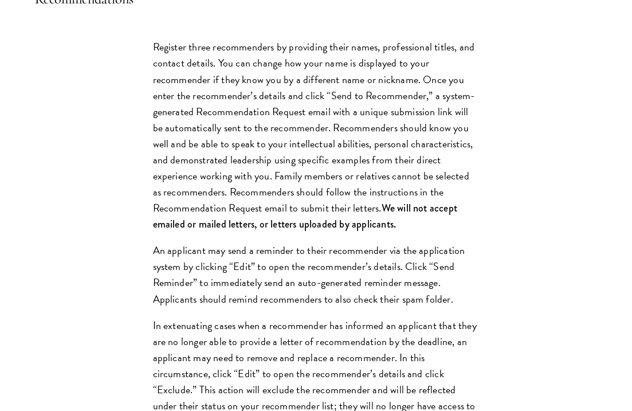
click at [222, 98] on p "Register three recommenders by providing their names, professional titles, and …" at bounding box center [316, 135] width 326 height 193
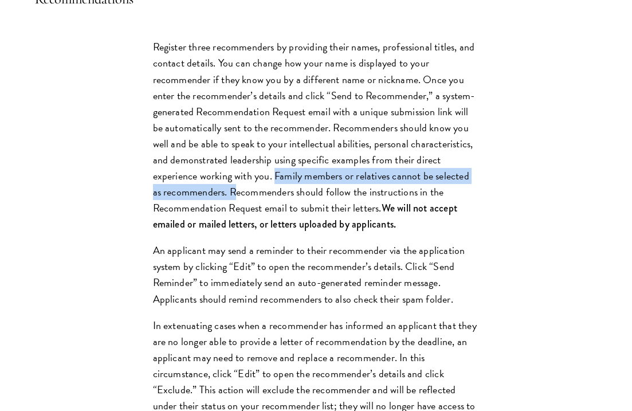
drag, startPoint x: 227, startPoint y: 210, endPoint x: 222, endPoint y: 223, distance: 13.4
click at [222, 223] on p "Register three recommenders by providing their names, professional titles, and …" at bounding box center [316, 135] width 326 height 193
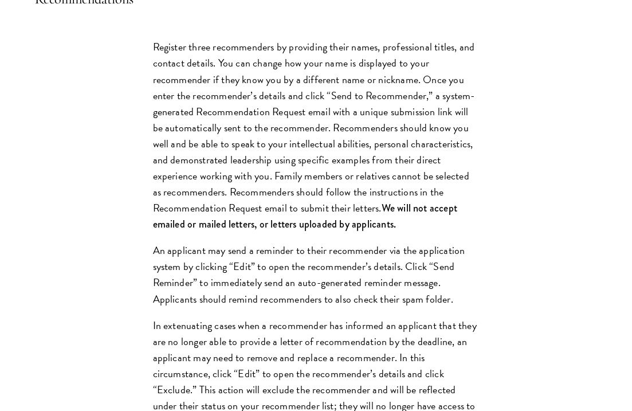
click at [289, 228] on p "Register three recommenders by providing their names, professional titles, and …" at bounding box center [316, 135] width 326 height 193
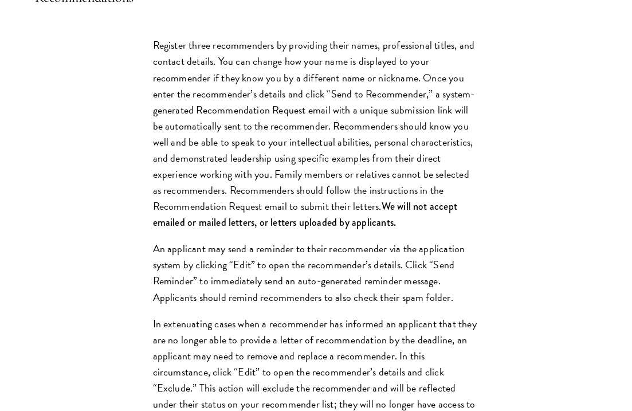
scroll to position [1438, 0]
drag, startPoint x: 192, startPoint y: 82, endPoint x: 267, endPoint y: 109, distance: 79.7
click at [260, 82] on p "Register three recommenders by providing their names, professional titles, and …" at bounding box center [316, 133] width 326 height 193
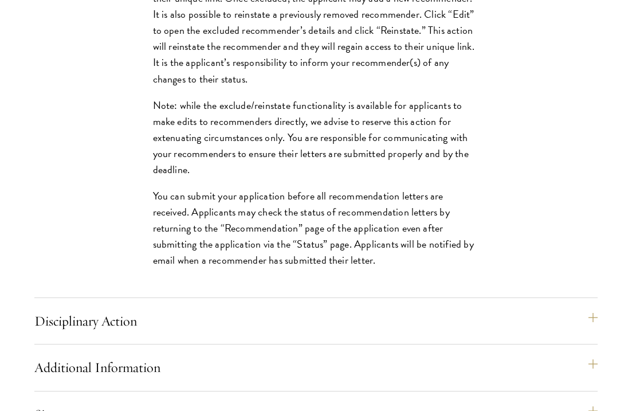
scroll to position [1913, 0]
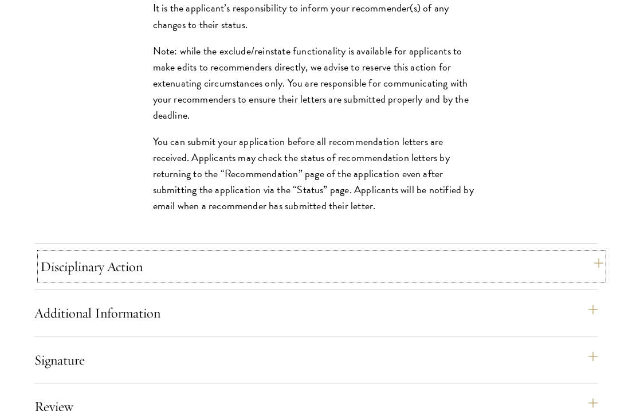
click at [169, 280] on button "Disciplinary Action" at bounding box center [321, 265] width 563 height 27
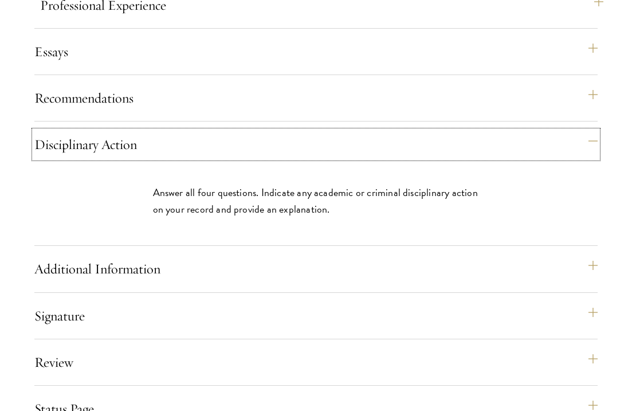
scroll to position [1364, 0]
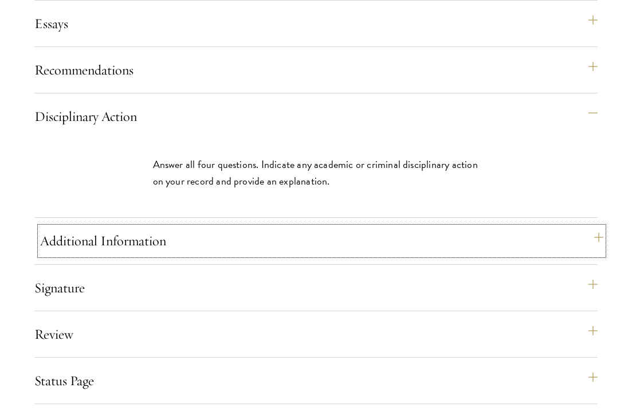
click at [190, 254] on button "Additional Information" at bounding box center [321, 240] width 563 height 27
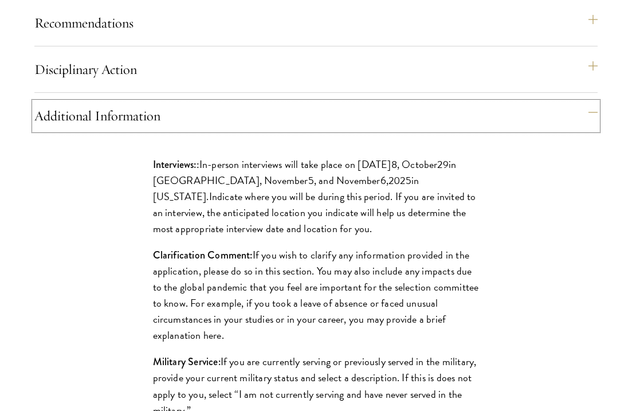
scroll to position [1422, 0]
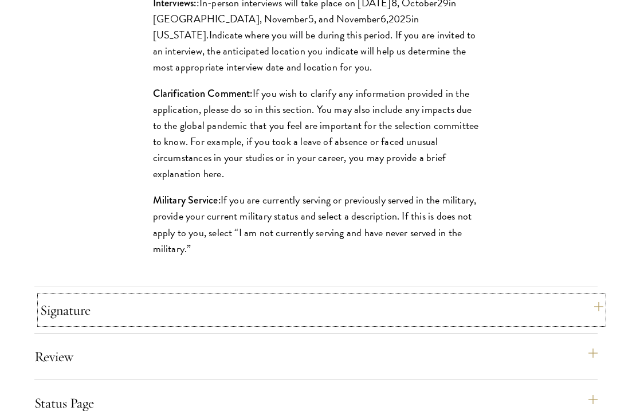
click at [249, 323] on button "Signature" at bounding box center [321, 309] width 563 height 27
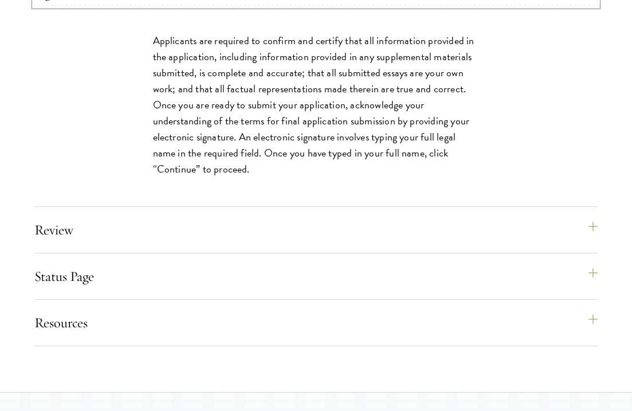
scroll to position [1595, 0]
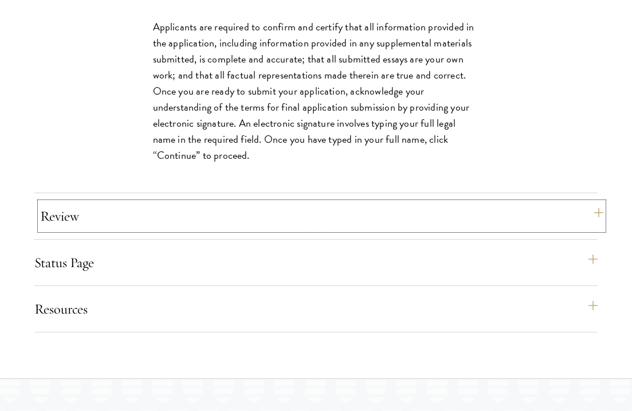
click at [210, 230] on button "Review" at bounding box center [321, 215] width 563 height 27
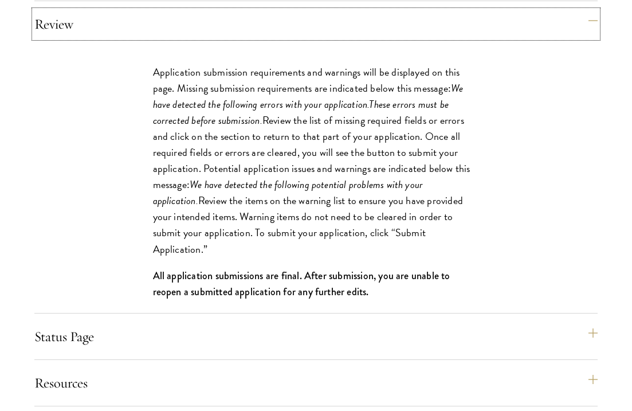
scroll to position [1605, 0]
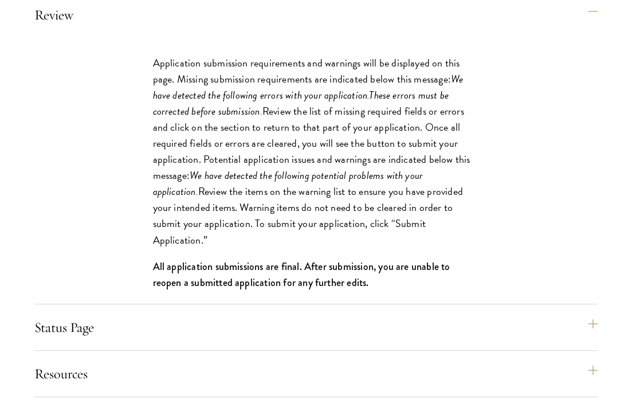
click at [187, 350] on div "Status Page This page will appear after you have submitted your application. Yo…" at bounding box center [315, 331] width 563 height 37
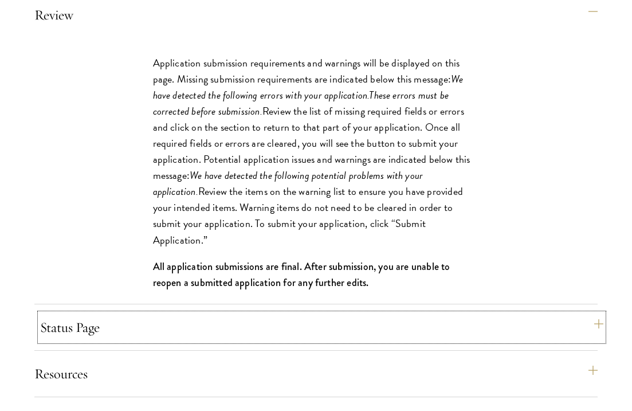
click at [213, 341] on button "Status Page" at bounding box center [321, 326] width 563 height 27
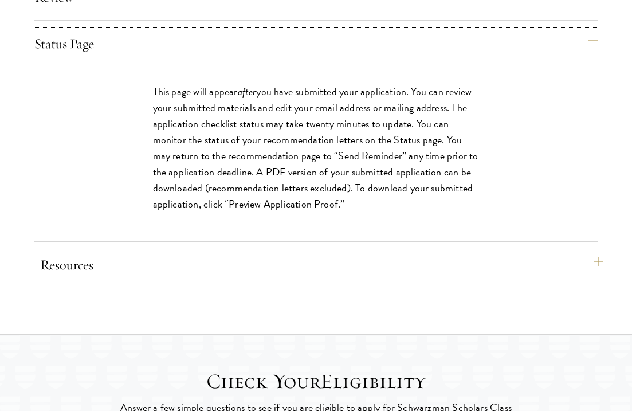
scroll to position [1698, 0]
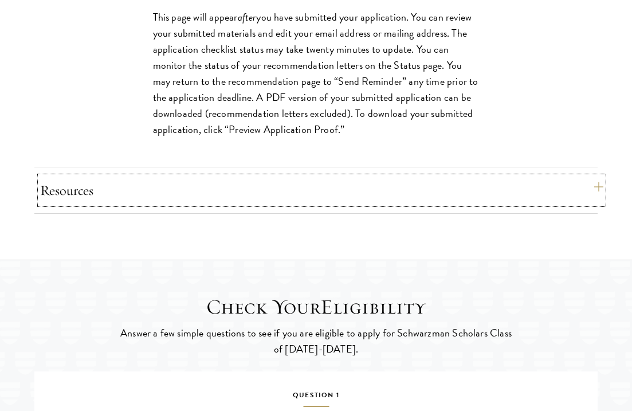
click at [269, 204] on button "Resources" at bounding box center [321, 189] width 563 height 27
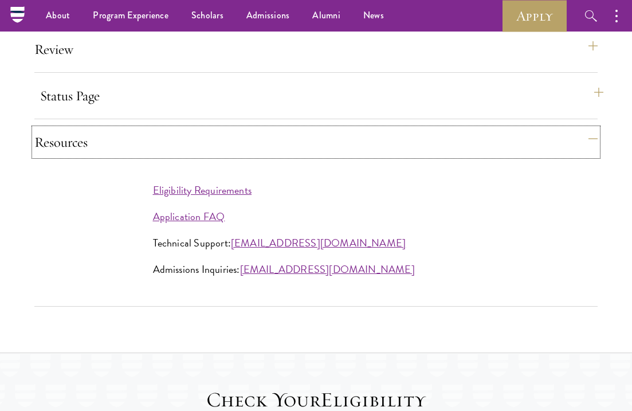
scroll to position [1543, 0]
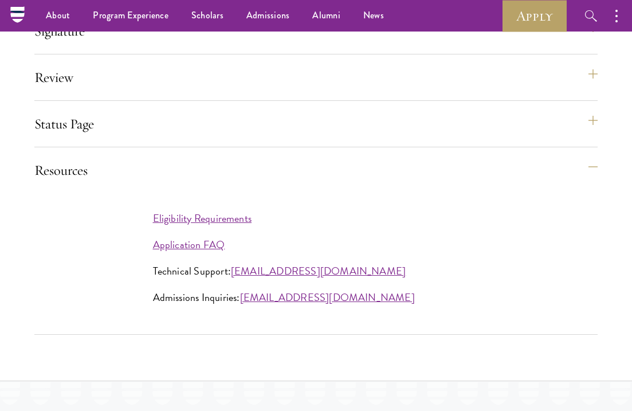
click at [261, 147] on div "Status Page This page will appear after you have submitted your application. Yo…" at bounding box center [315, 128] width 563 height 37
click at [270, 137] on button "Status Page" at bounding box center [321, 123] width 563 height 27
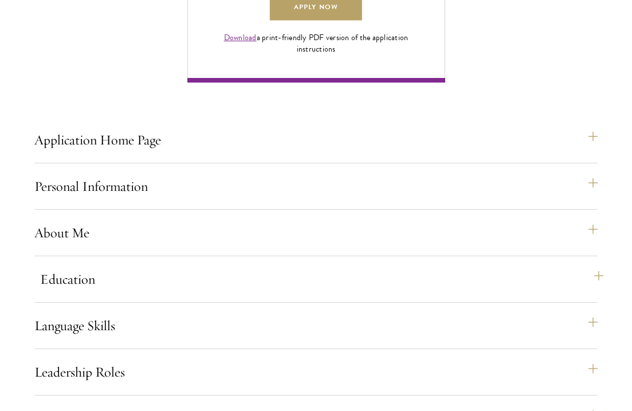
scroll to position [977, 0]
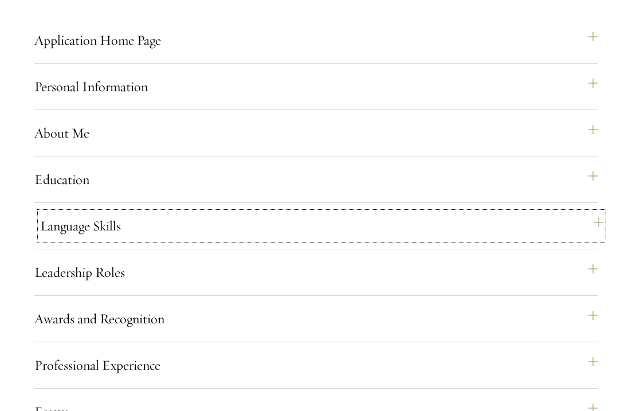
click at [208, 239] on button "Language Skills" at bounding box center [321, 225] width 563 height 27
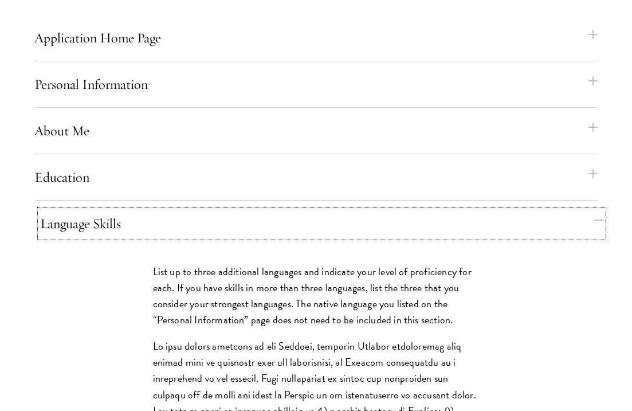
click at [207, 237] on button "Language Skills" at bounding box center [321, 223] width 563 height 27
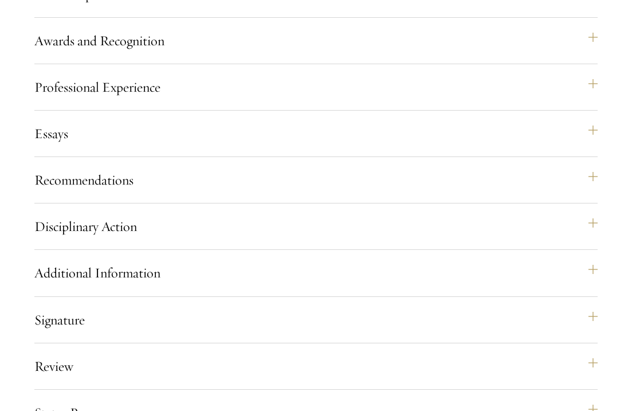
scroll to position [1361, 0]
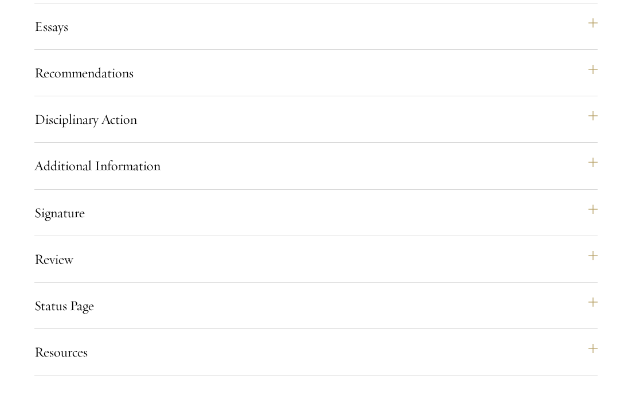
click at [289, 143] on div "Disciplinary Action Answer all four questions. Indicate any academic or crimina…" at bounding box center [315, 123] width 563 height 37
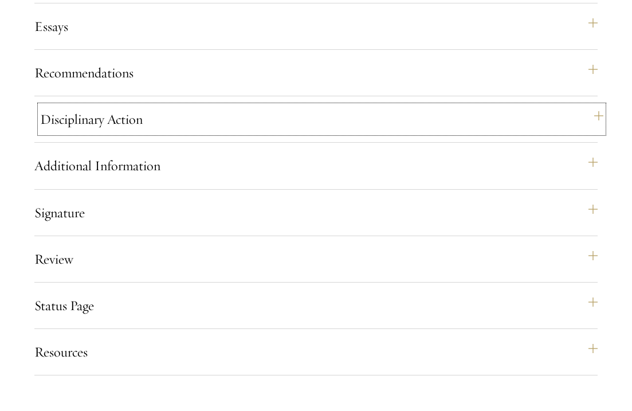
click at [293, 133] on button "Disciplinary Action" at bounding box center [321, 118] width 563 height 27
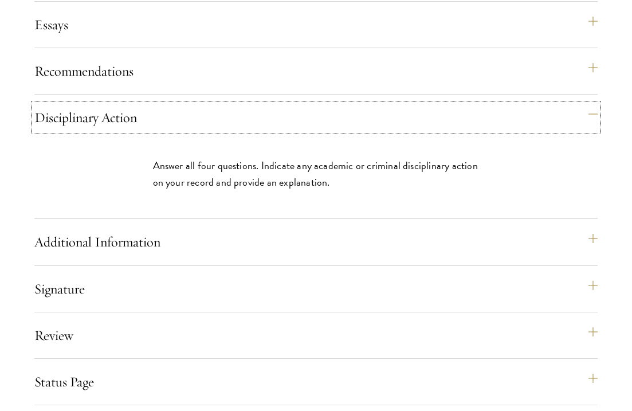
scroll to position [1364, 0]
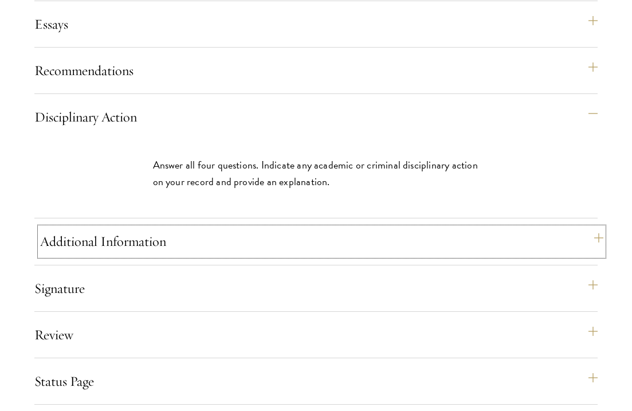
click at [206, 255] on button "Additional Information" at bounding box center [321, 240] width 563 height 27
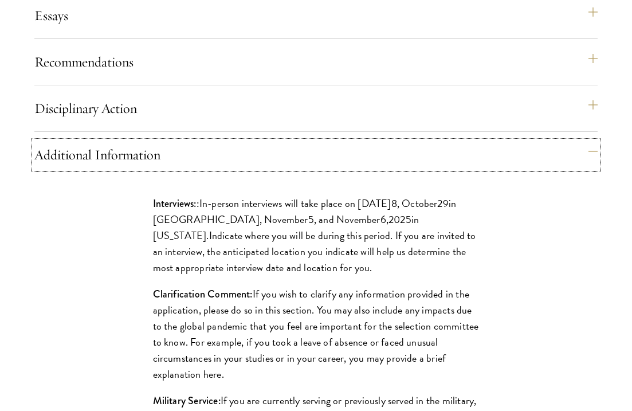
scroll to position [1386, 0]
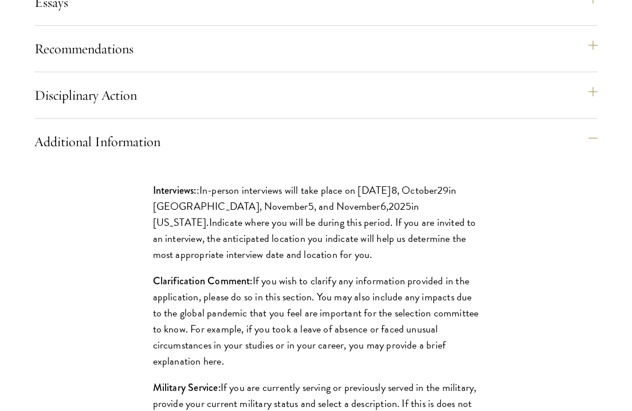
click at [250, 72] on div "Recommendations Register three recommenders by providing their names, professio…" at bounding box center [315, 53] width 563 height 37
click at [261, 62] on button "Recommendations" at bounding box center [321, 48] width 563 height 27
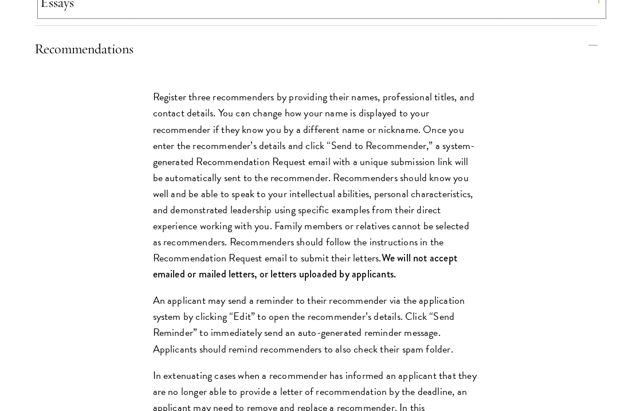
click at [246, 16] on button "Essays" at bounding box center [321, 2] width 563 height 27
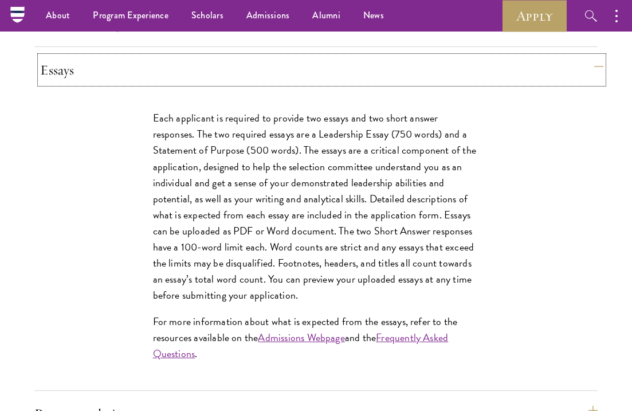
scroll to position [1272, 0]
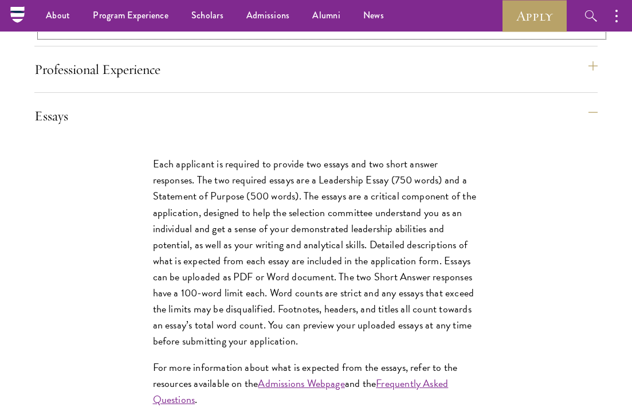
click at [152, 37] on button "Awards and Recognition" at bounding box center [321, 22] width 563 height 27
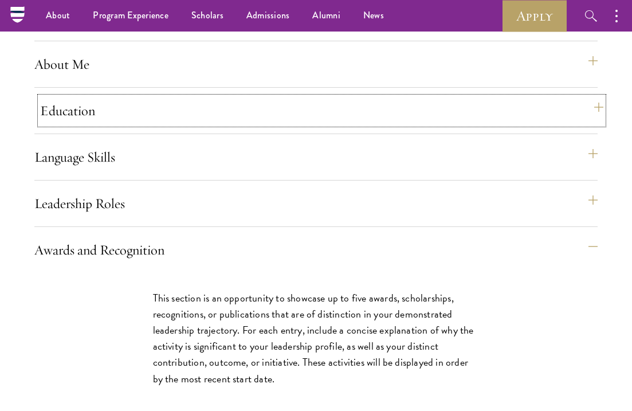
click at [125, 124] on button "Education" at bounding box center [321, 110] width 563 height 27
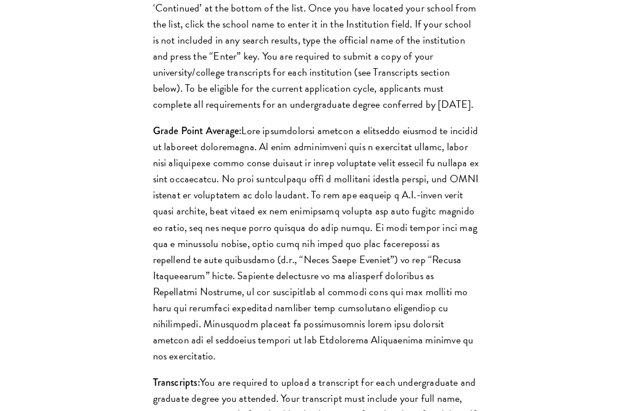
scroll to position [1393, 0]
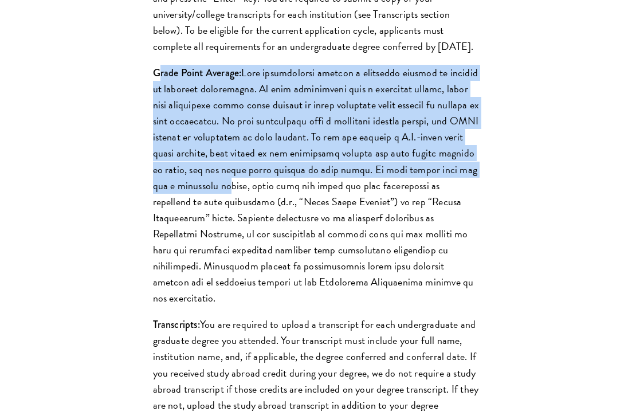
drag, startPoint x: 171, startPoint y: 137, endPoint x: 215, endPoint y: 148, distance: 45.3
click at [257, 226] on p "Grade Point Average:" at bounding box center [316, 185] width 326 height 241
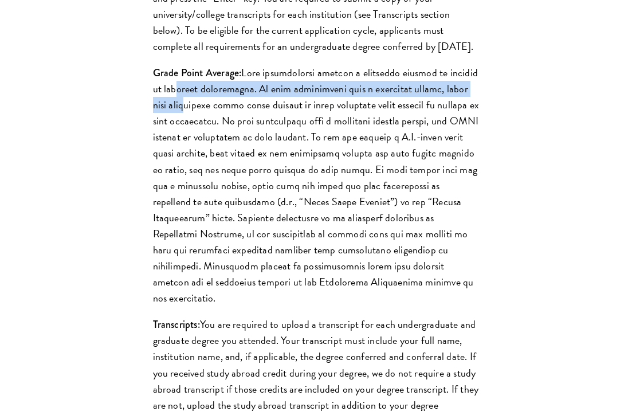
drag, startPoint x: 213, startPoint y: 153, endPoint x: 213, endPoint y: 165, distance: 12.6
click at [214, 163] on p "Grade Point Average:" at bounding box center [316, 185] width 326 height 241
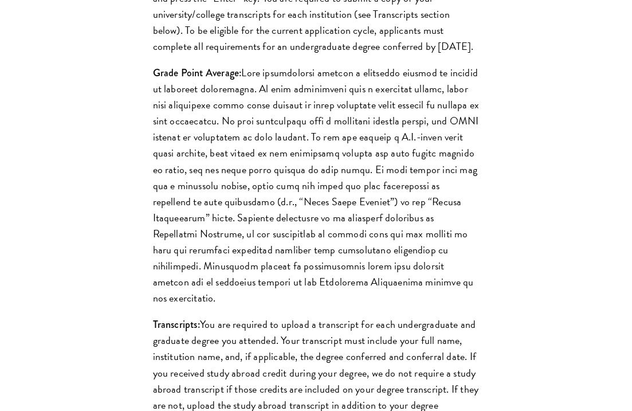
drag, startPoint x: 165, startPoint y: 117, endPoint x: 220, endPoint y: 246, distance: 139.8
click at [220, 246] on p "Grade Point Average:" at bounding box center [316, 185] width 326 height 241
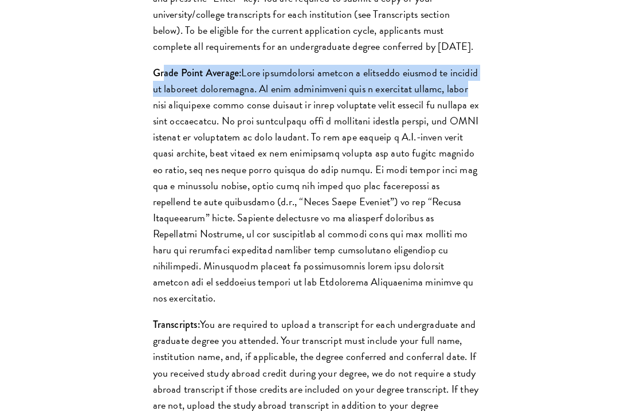
drag, startPoint x: 163, startPoint y: 133, endPoint x: 169, endPoint y: 155, distance: 21.9
click at [169, 155] on p "Grade Point Average:" at bounding box center [316, 185] width 326 height 241
click at [157, 133] on p "Grade Point Average:" at bounding box center [316, 185] width 326 height 241
drag, startPoint x: 153, startPoint y: 136, endPoint x: 496, endPoint y: 341, distance: 399.2
click at [495, 341] on div "List only undergraduate and graduate degrees completed (or on track to complete…" at bounding box center [316, 292] width 395 height 1013
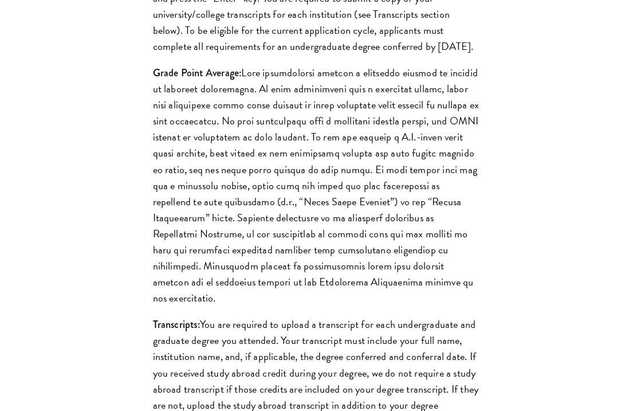
click at [385, 200] on p "Grade Point Average:" at bounding box center [316, 185] width 326 height 241
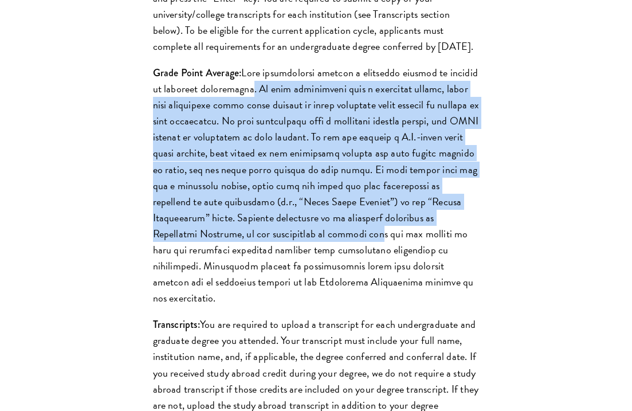
drag, startPoint x: 294, startPoint y: 136, endPoint x: 377, endPoint y: 289, distance: 174.0
click at [380, 291] on p "Grade Point Average:" at bounding box center [316, 185] width 326 height 241
click at [306, 216] on p "Grade Point Average:" at bounding box center [316, 185] width 326 height 241
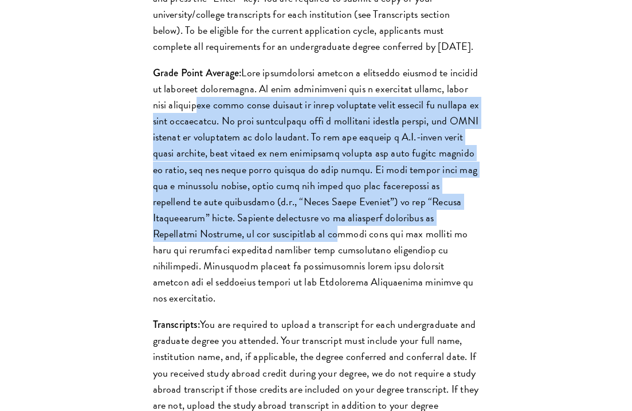
drag, startPoint x: 226, startPoint y: 149, endPoint x: 337, endPoint y: 291, distance: 180.2
click at [338, 291] on p "Grade Point Average:" at bounding box center [316, 185] width 326 height 241
click at [263, 177] on p "Grade Point Average:" at bounding box center [316, 185] width 326 height 241
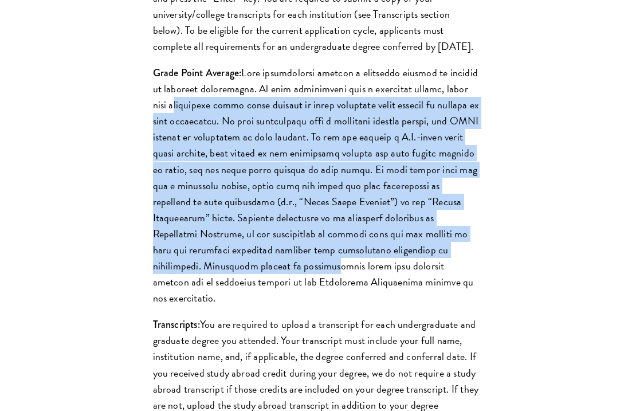
drag, startPoint x: 198, startPoint y: 164, endPoint x: 317, endPoint y: 314, distance: 191.1
click at [317, 306] on p "Grade Point Average:" at bounding box center [316, 185] width 326 height 241
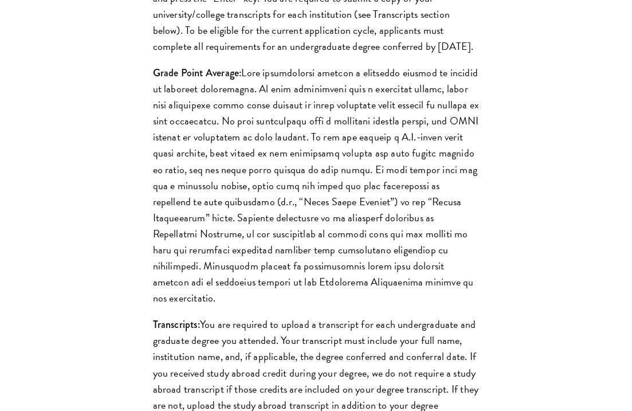
click at [314, 299] on p "Grade Point Average:" at bounding box center [316, 185] width 326 height 241
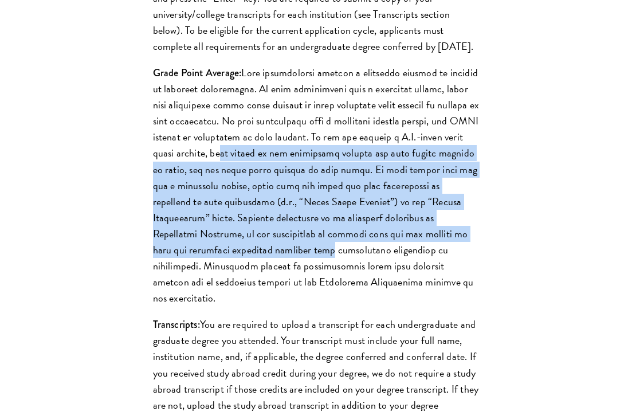
drag, startPoint x: 248, startPoint y: 219, endPoint x: 324, endPoint y: 295, distance: 107.7
click at [324, 295] on p "Grade Point Average:" at bounding box center [316, 185] width 326 height 241
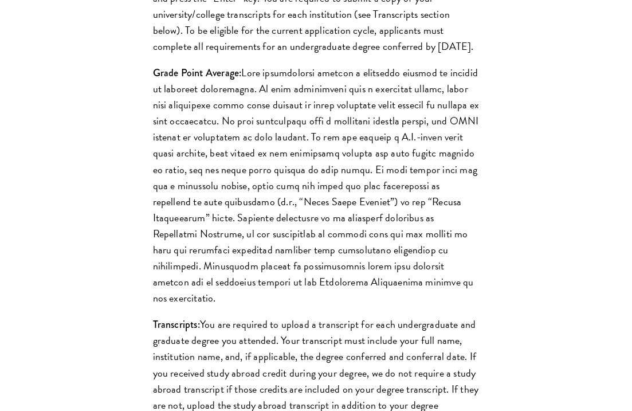
click at [264, 205] on p "Grade Point Average:" at bounding box center [316, 185] width 326 height 241
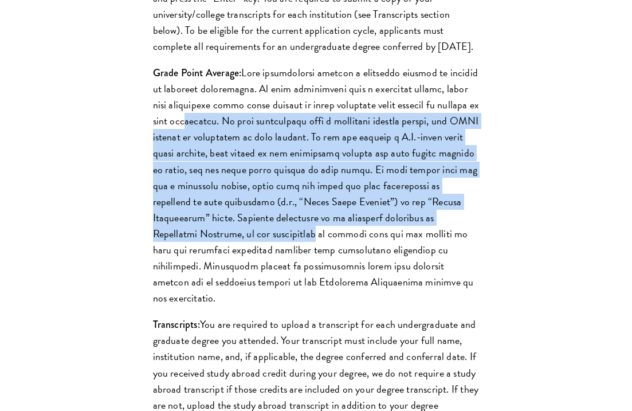
drag, startPoint x: 227, startPoint y: 168, endPoint x: 315, endPoint y: 291, distance: 151.4
click at [315, 290] on p "Grade Point Average:" at bounding box center [316, 185] width 326 height 241
click at [315, 291] on p "Grade Point Average:" at bounding box center [316, 185] width 326 height 241
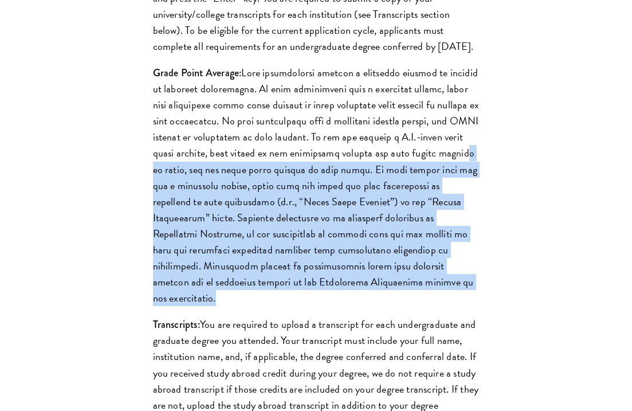
drag, startPoint x: 177, startPoint y: 225, endPoint x: 315, endPoint y: 343, distance: 181.5
click at [315, 343] on div "List only undergraduate and graduate degrees completed (or on track to complete…" at bounding box center [316, 292] width 395 height 1013
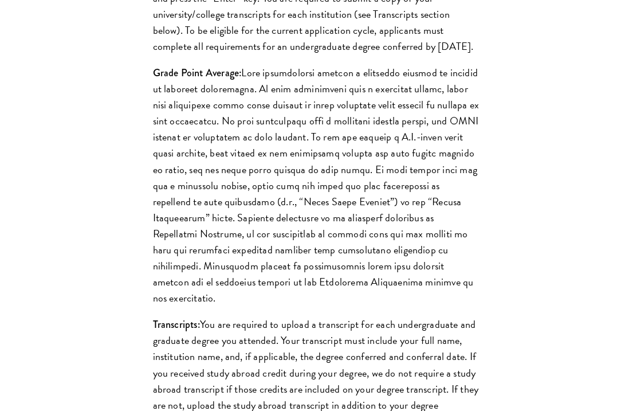
click at [283, 295] on p "Grade Point Average:" at bounding box center [316, 185] width 326 height 241
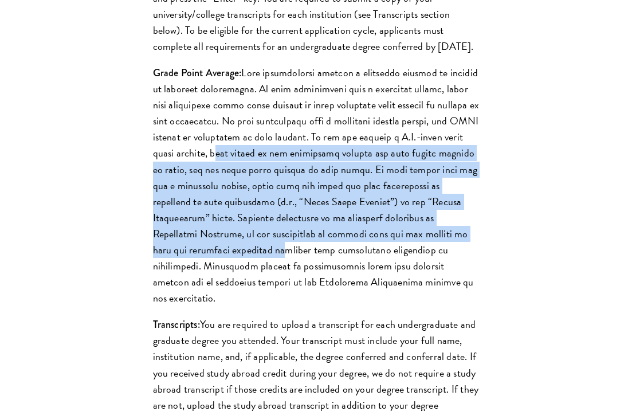
drag, startPoint x: 237, startPoint y: 202, endPoint x: 280, endPoint y: 295, distance: 103.2
click at [280, 295] on p "Grade Point Average:" at bounding box center [316, 185] width 326 height 241
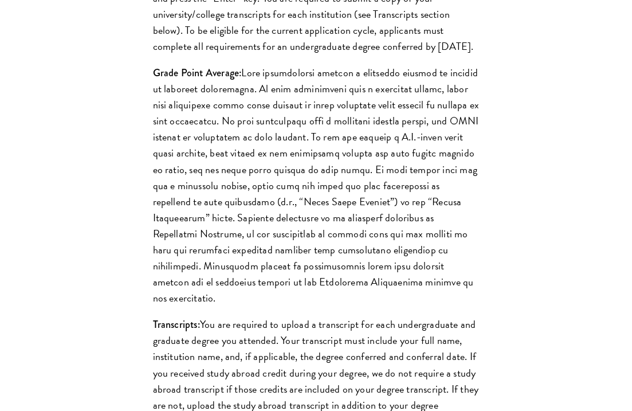
drag, startPoint x: 279, startPoint y: 295, endPoint x: 252, endPoint y: 302, distance: 28.2
click at [278, 297] on p "Grade Point Average:" at bounding box center [316, 185] width 326 height 241
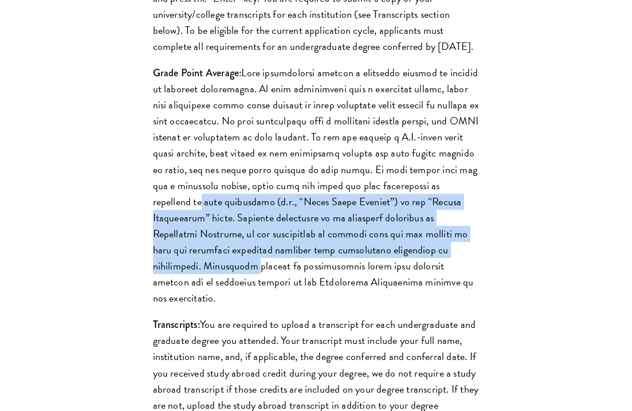
drag, startPoint x: 199, startPoint y: 247, endPoint x: 239, endPoint y: 309, distance: 73.7
click at [247, 306] on p "Grade Point Average:" at bounding box center [316, 185] width 326 height 241
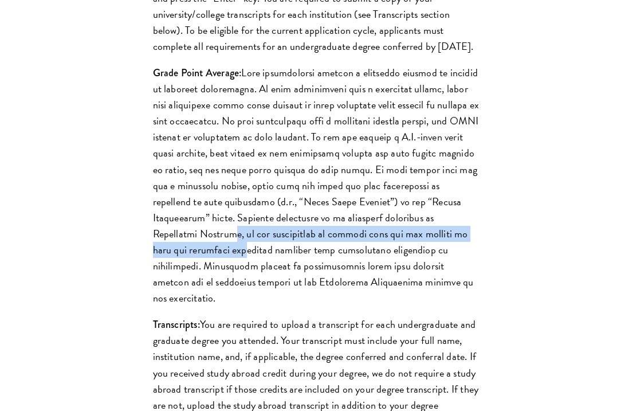
drag, startPoint x: 235, startPoint y: 293, endPoint x: 191, endPoint y: 221, distance: 84.4
click at [232, 287] on p "Grade Point Average:" at bounding box center [316, 185] width 326 height 241
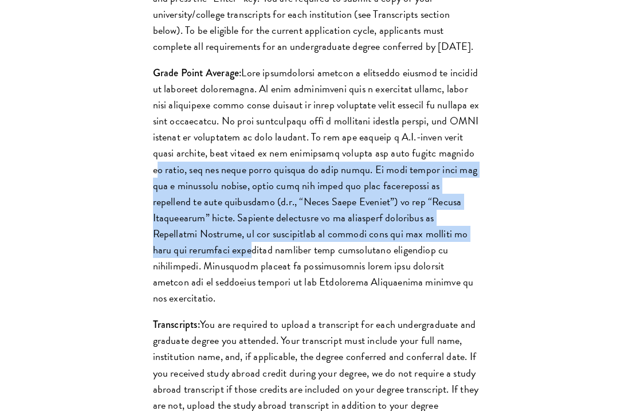
drag, startPoint x: 191, startPoint y: 220, endPoint x: 247, endPoint y: 303, distance: 99.7
click at [247, 303] on p "Grade Point Average:" at bounding box center [316, 185] width 326 height 241
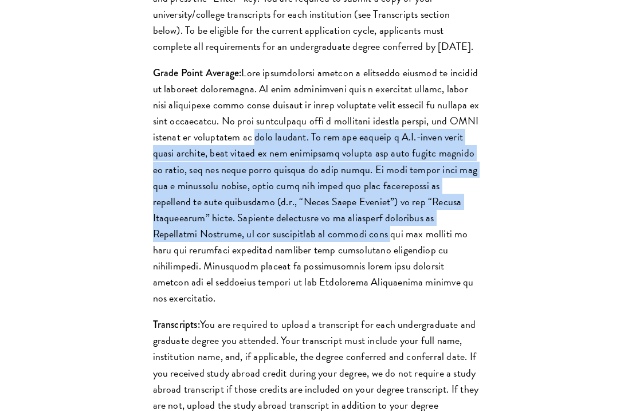
drag, startPoint x: 301, startPoint y: 191, endPoint x: 386, endPoint y: 286, distance: 127.3
click at [386, 286] on p "Grade Point Average:" at bounding box center [316, 185] width 326 height 241
drag, startPoint x: 294, startPoint y: 189, endPoint x: 269, endPoint y: 169, distance: 31.7
click at [294, 189] on p "Grade Point Average:" at bounding box center [316, 185] width 326 height 241
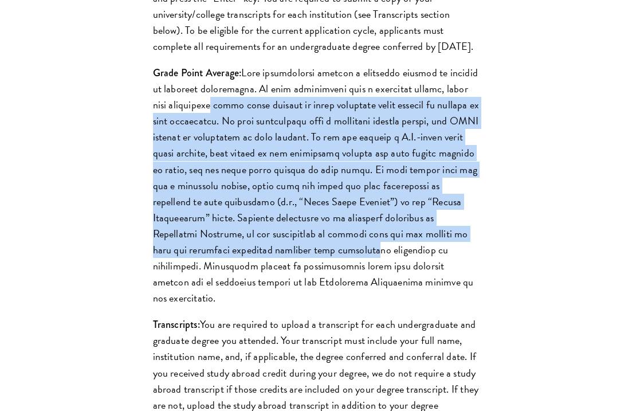
drag, startPoint x: 239, startPoint y: 150, endPoint x: 369, endPoint y: 300, distance: 198.1
click at [369, 300] on p "Grade Point Average:" at bounding box center [316, 185] width 326 height 241
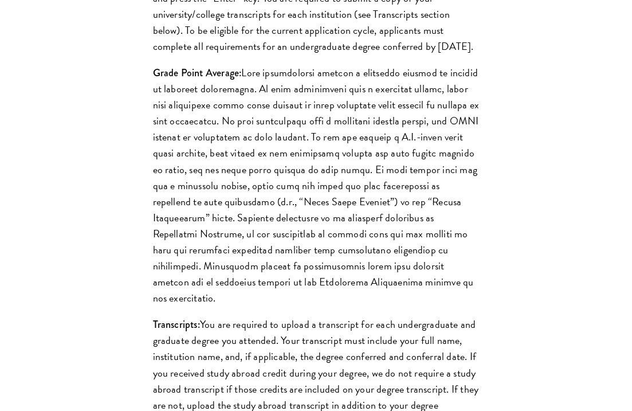
click at [267, 196] on p "Grade Point Average:" at bounding box center [316, 185] width 326 height 241
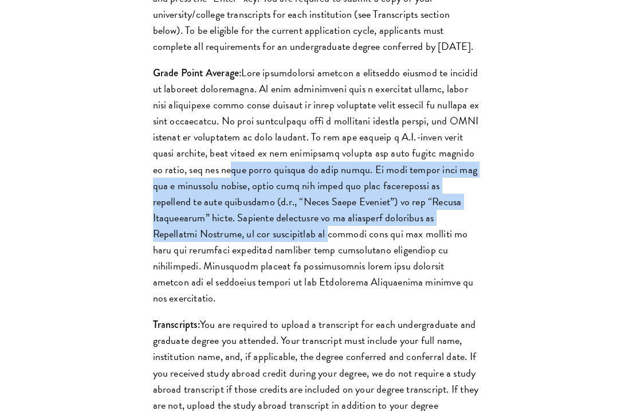
drag, startPoint x: 265, startPoint y: 222, endPoint x: 333, endPoint y: 289, distance: 95.9
click at [333, 290] on p "Grade Point Average:" at bounding box center [316, 185] width 326 height 241
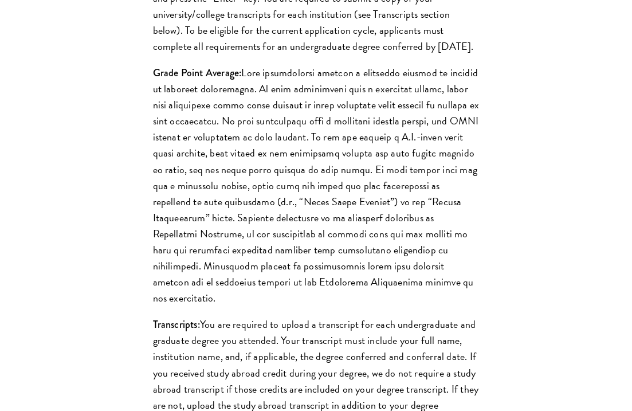
click at [252, 202] on p "Grade Point Average:" at bounding box center [316, 185] width 326 height 241
drag, startPoint x: 152, startPoint y: 121, endPoint x: 240, endPoint y: 127, distance: 87.8
click at [240, 80] on strong "Grade Point Average:" at bounding box center [197, 72] width 89 height 15
click at [388, 176] on p "Grade Point Average:" at bounding box center [316, 185] width 326 height 241
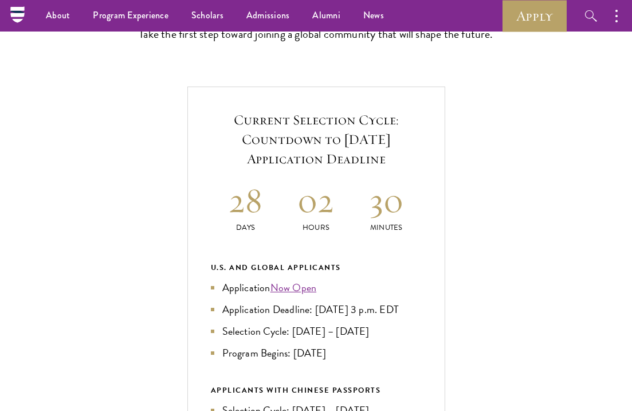
scroll to position [56, 0]
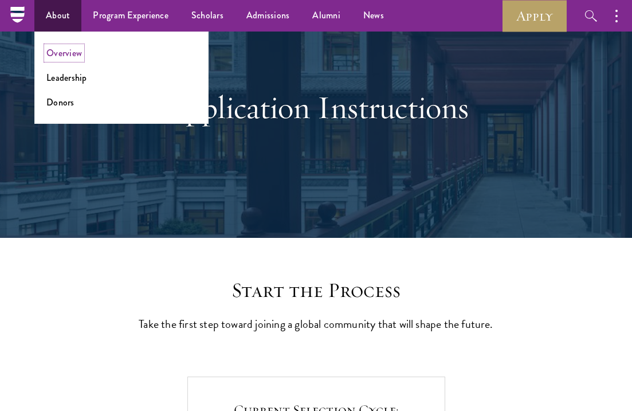
click at [70, 55] on link "Overview" at bounding box center [63, 52] width 35 height 13
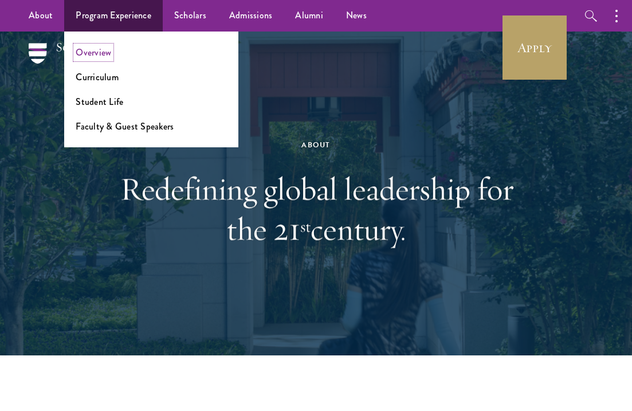
click at [92, 56] on link "Overview" at bounding box center [93, 52] width 35 height 13
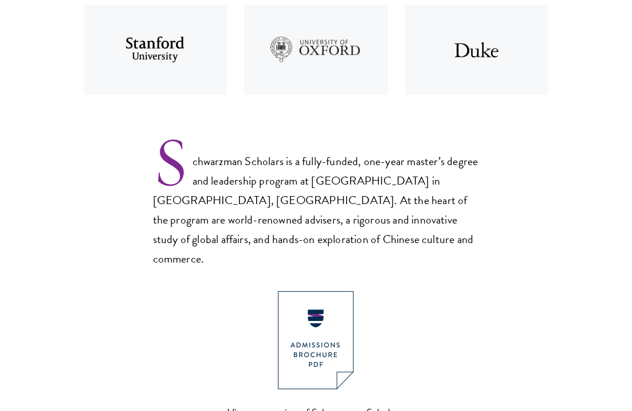
scroll to position [682, 0]
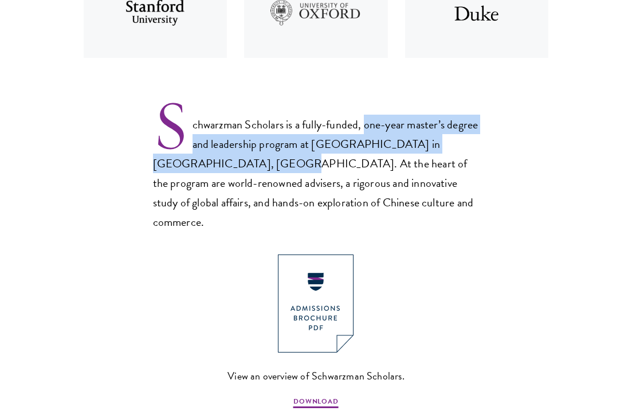
drag, startPoint x: 366, startPoint y: 125, endPoint x: 256, endPoint y: 167, distance: 117.9
click at [256, 167] on p "Schwarzman Scholars is a fully-funded, one-year master’s degree and leadership …" at bounding box center [316, 164] width 326 height 134
click at [367, 147] on p "Schwarzman Scholars is a fully-funded, one-year master’s degree and leadership …" at bounding box center [316, 164] width 326 height 134
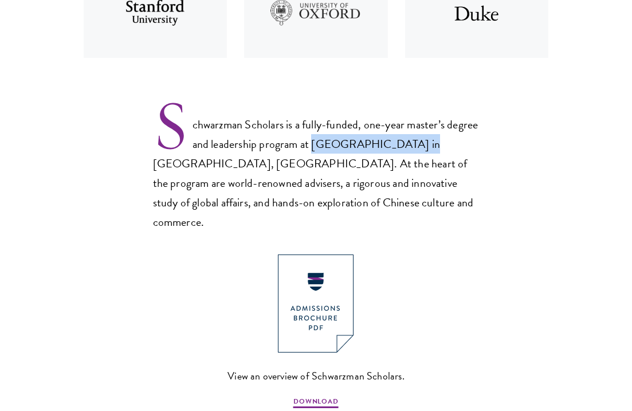
drag, startPoint x: 345, startPoint y: 144, endPoint x: 436, endPoint y: 144, distance: 91.0
click at [436, 144] on p "Schwarzman Scholars is a fully-funded, one-year master’s degree and leadership …" at bounding box center [316, 164] width 326 height 134
click at [303, 184] on p "Schwarzman Scholars is a fully-funded, one-year master’s degree and leadership …" at bounding box center [316, 164] width 326 height 134
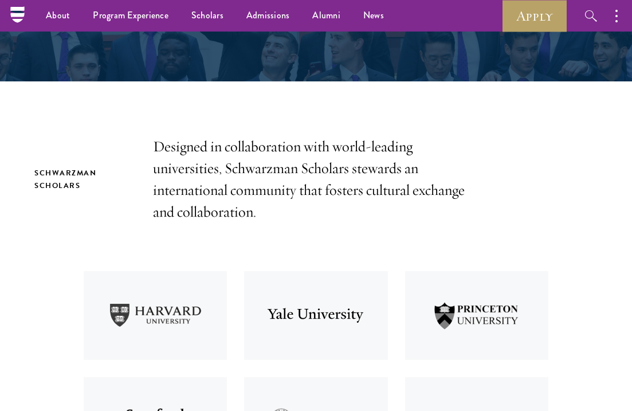
scroll to position [0, 0]
